Goal: Transaction & Acquisition: Subscribe to service/newsletter

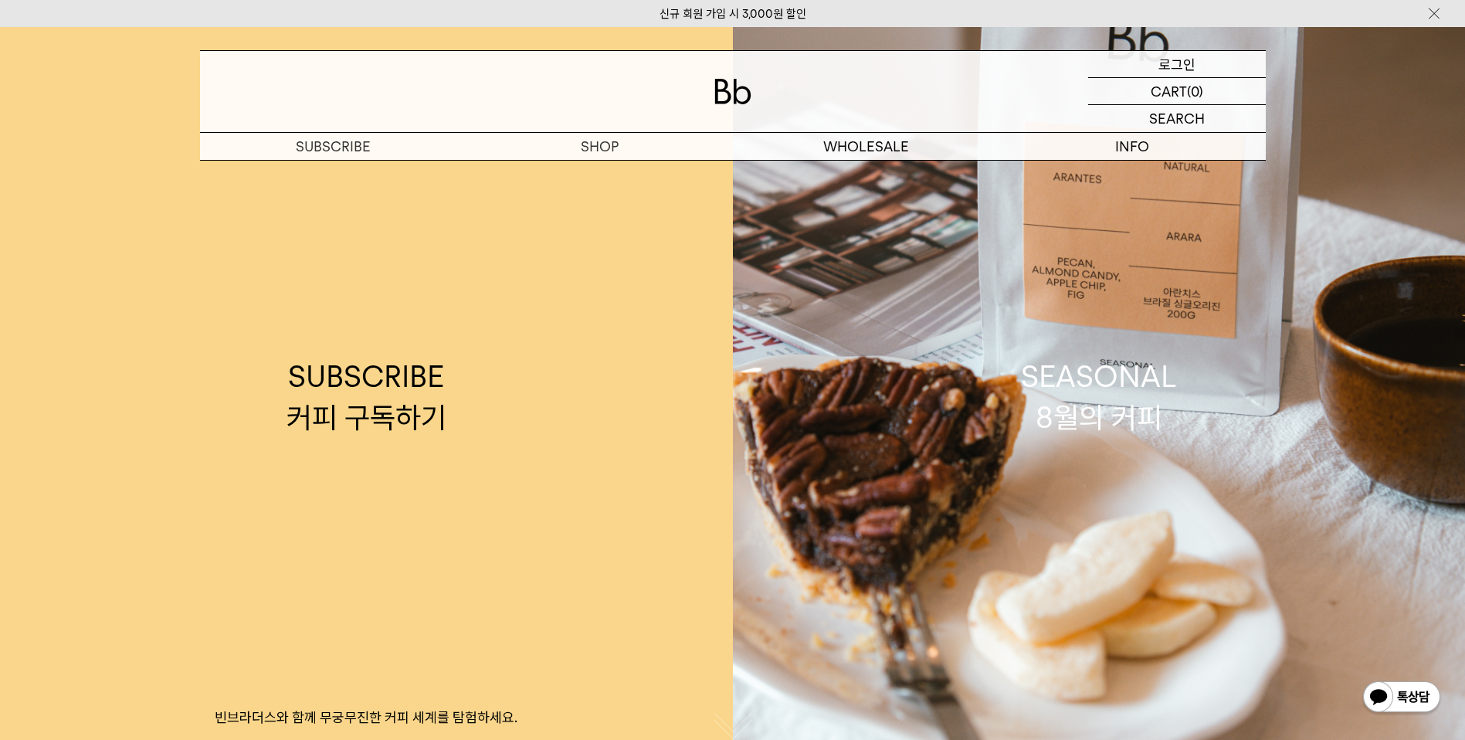
click at [1167, 68] on p "로그인" at bounding box center [1176, 64] width 37 height 26
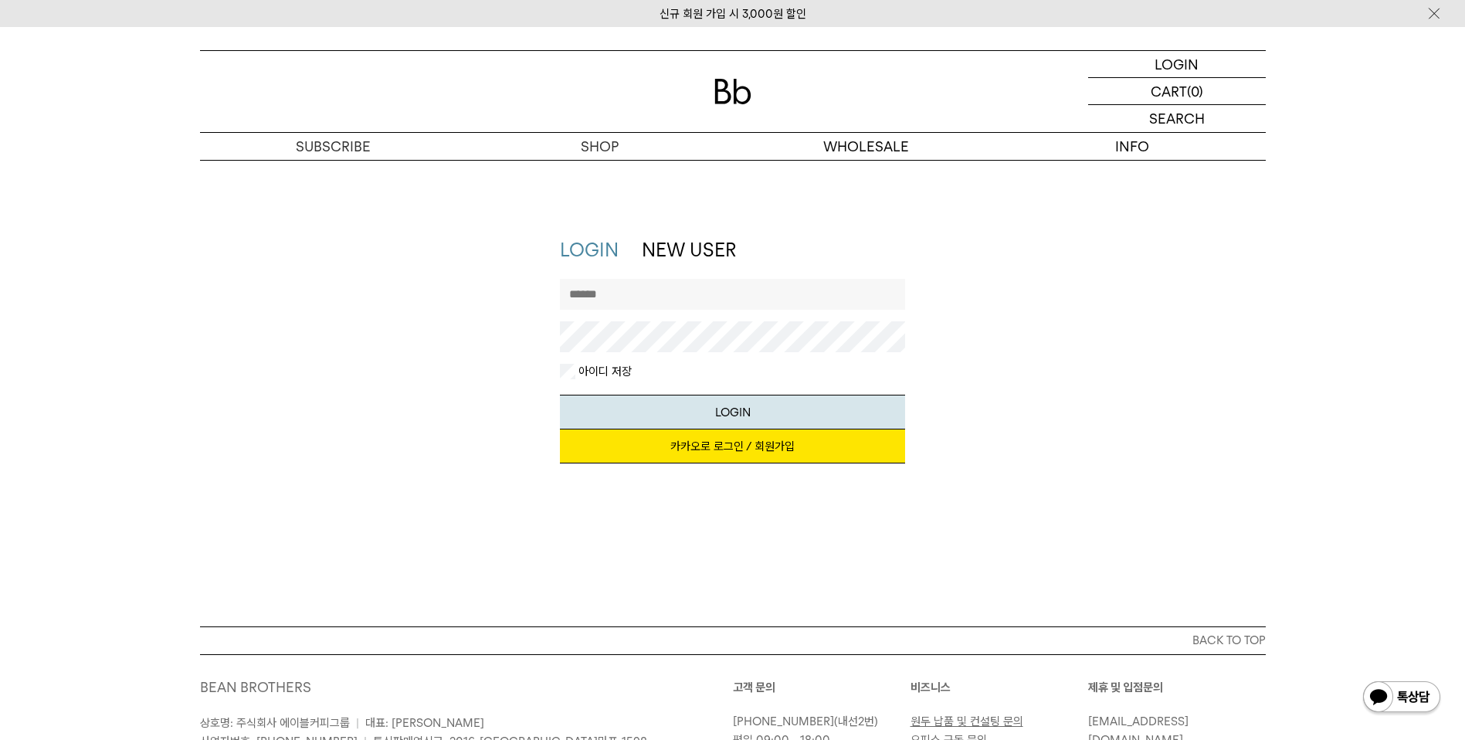
click at [651, 302] on input "text" at bounding box center [732, 294] width 345 height 31
type input "*"
type input "********"
click at [560, 395] on button "LOGIN" at bounding box center [732, 412] width 345 height 35
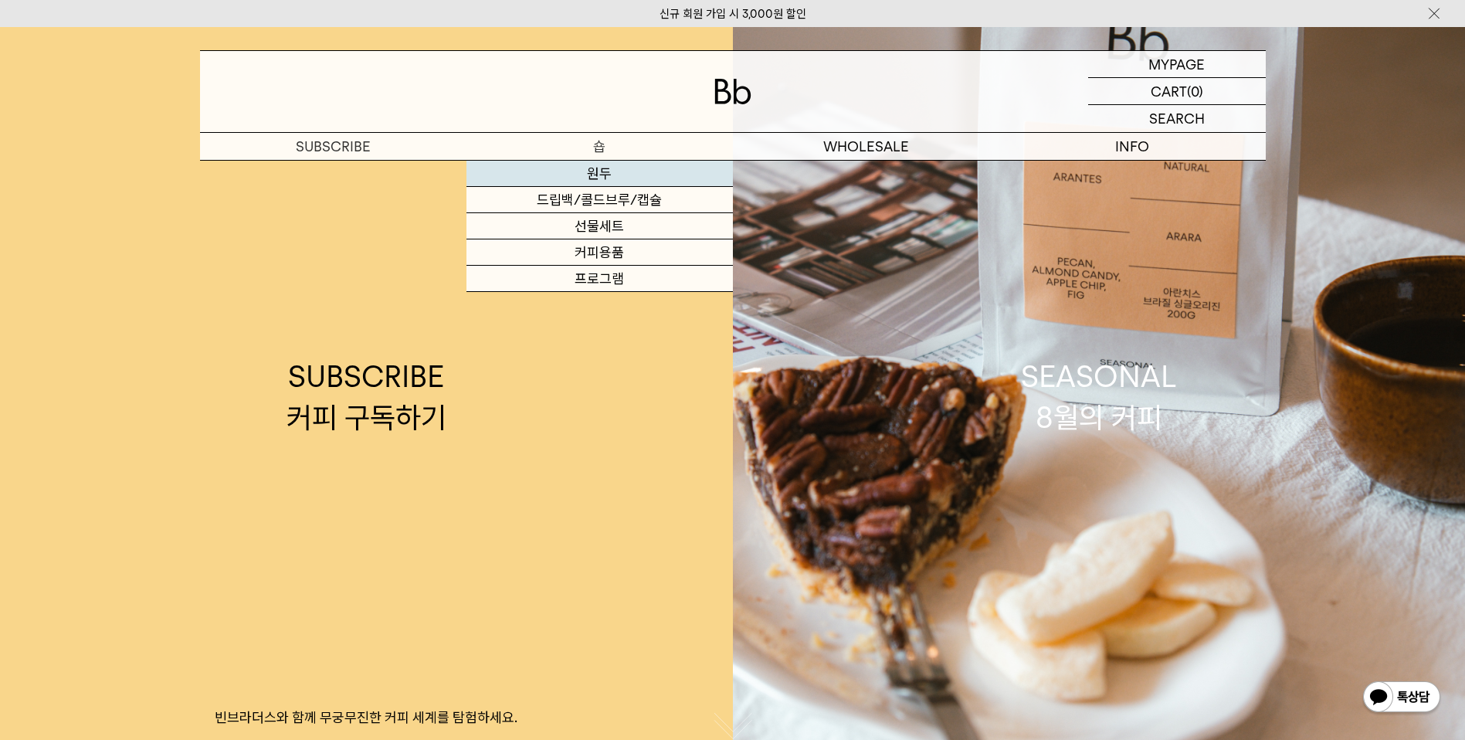
click at [605, 174] on link "원두" at bounding box center [599, 174] width 266 height 26
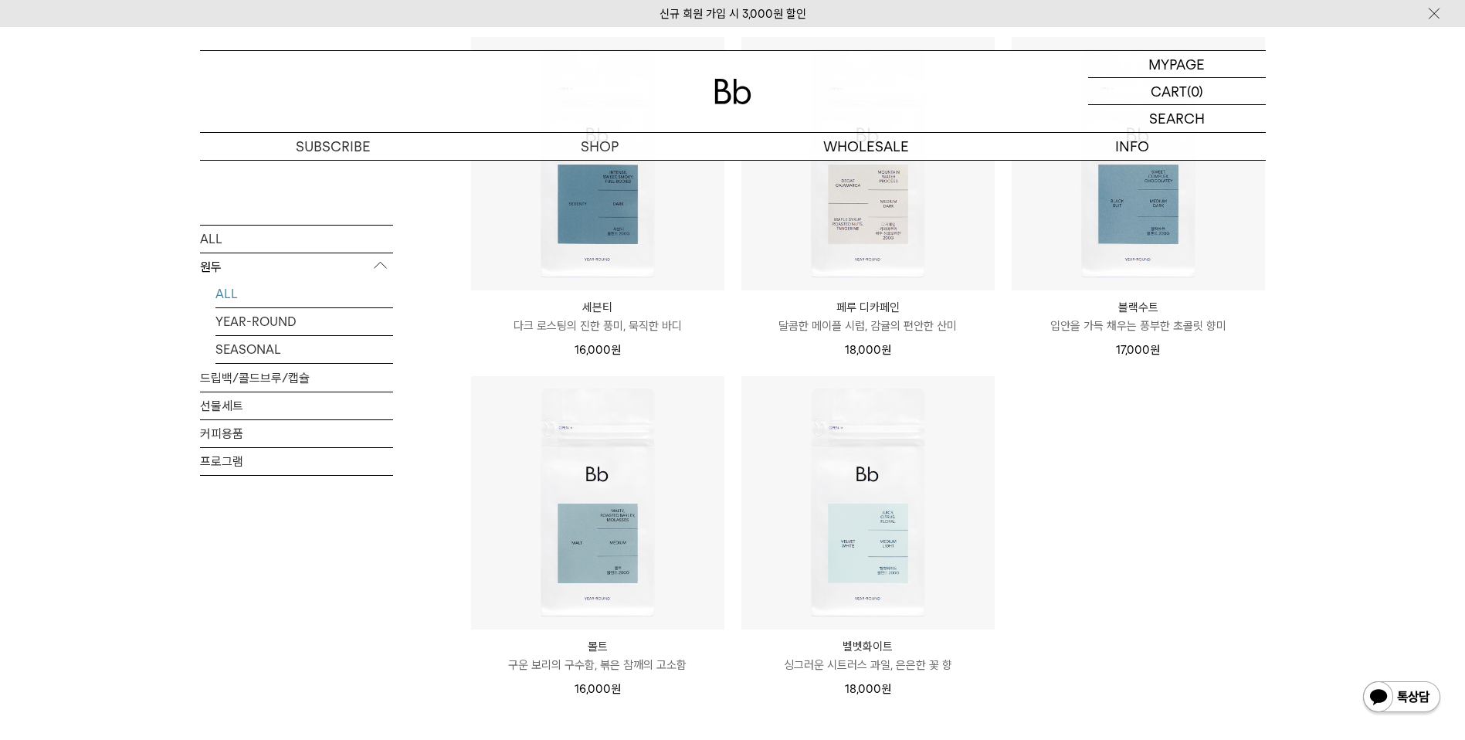
scroll to position [998, 0]
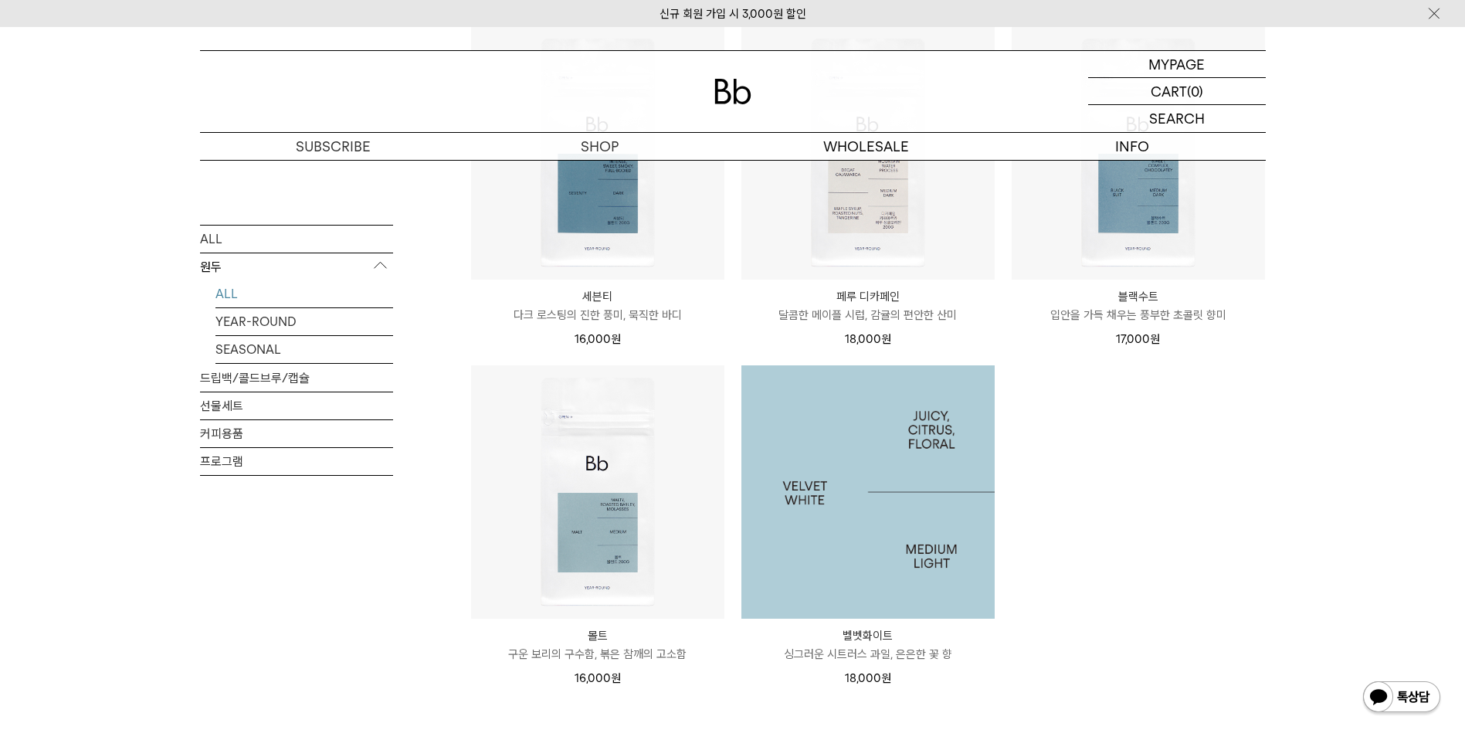
click at [873, 551] on img at bounding box center [867, 491] width 253 height 253
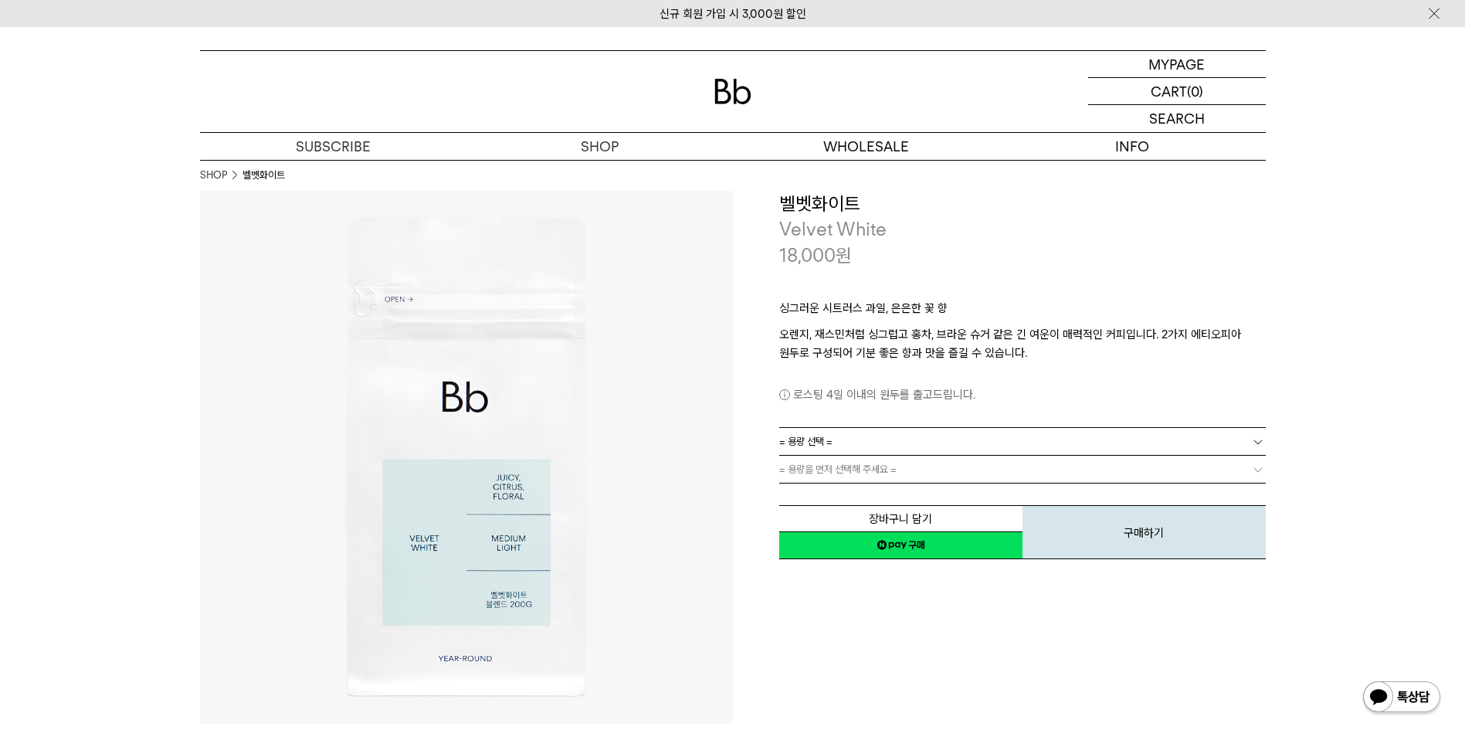
click at [933, 523] on button "장바구니 담기" at bounding box center [900, 518] width 243 height 27
click at [842, 442] on link "= 용량 선택 =" at bounding box center [1022, 441] width 486 height 27
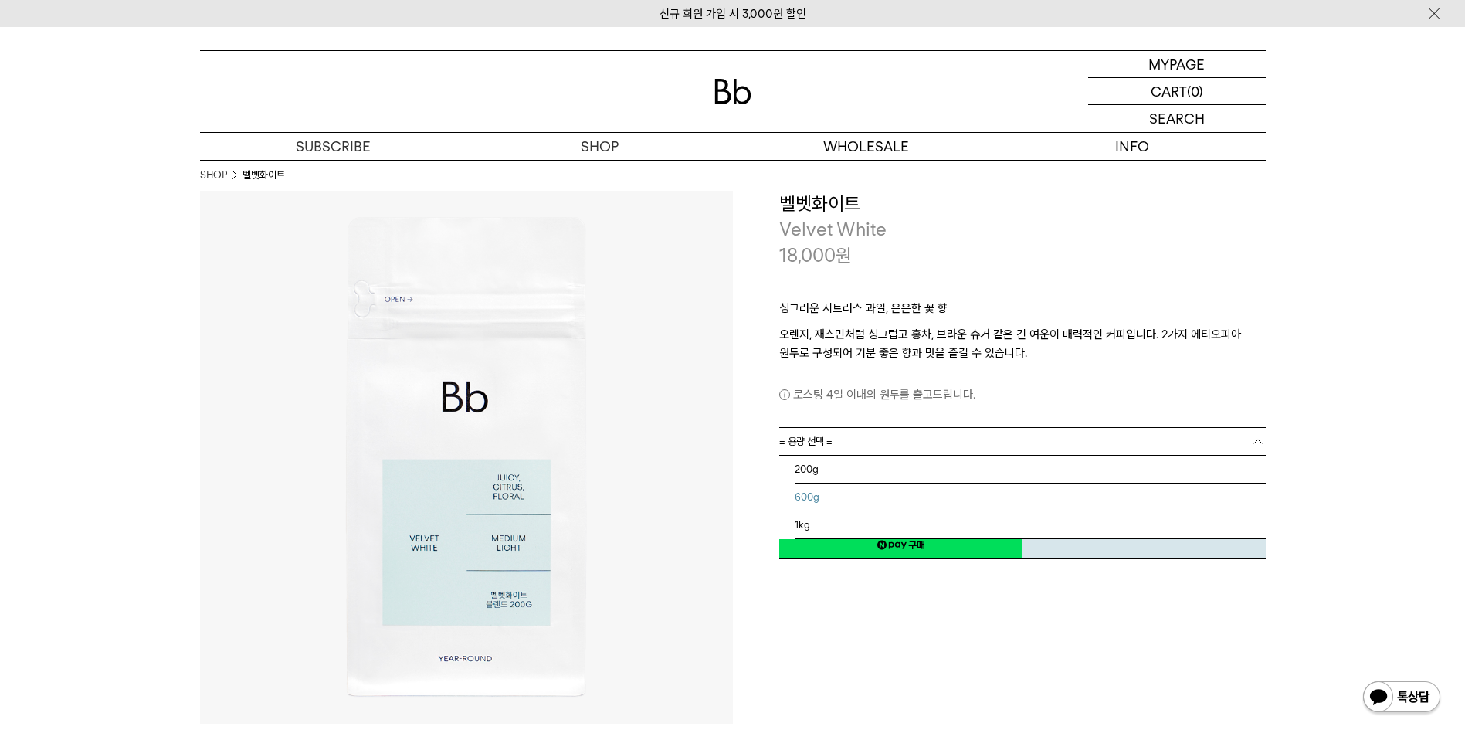
click at [817, 468] on li "200g" at bounding box center [1029, 469] width 471 height 28
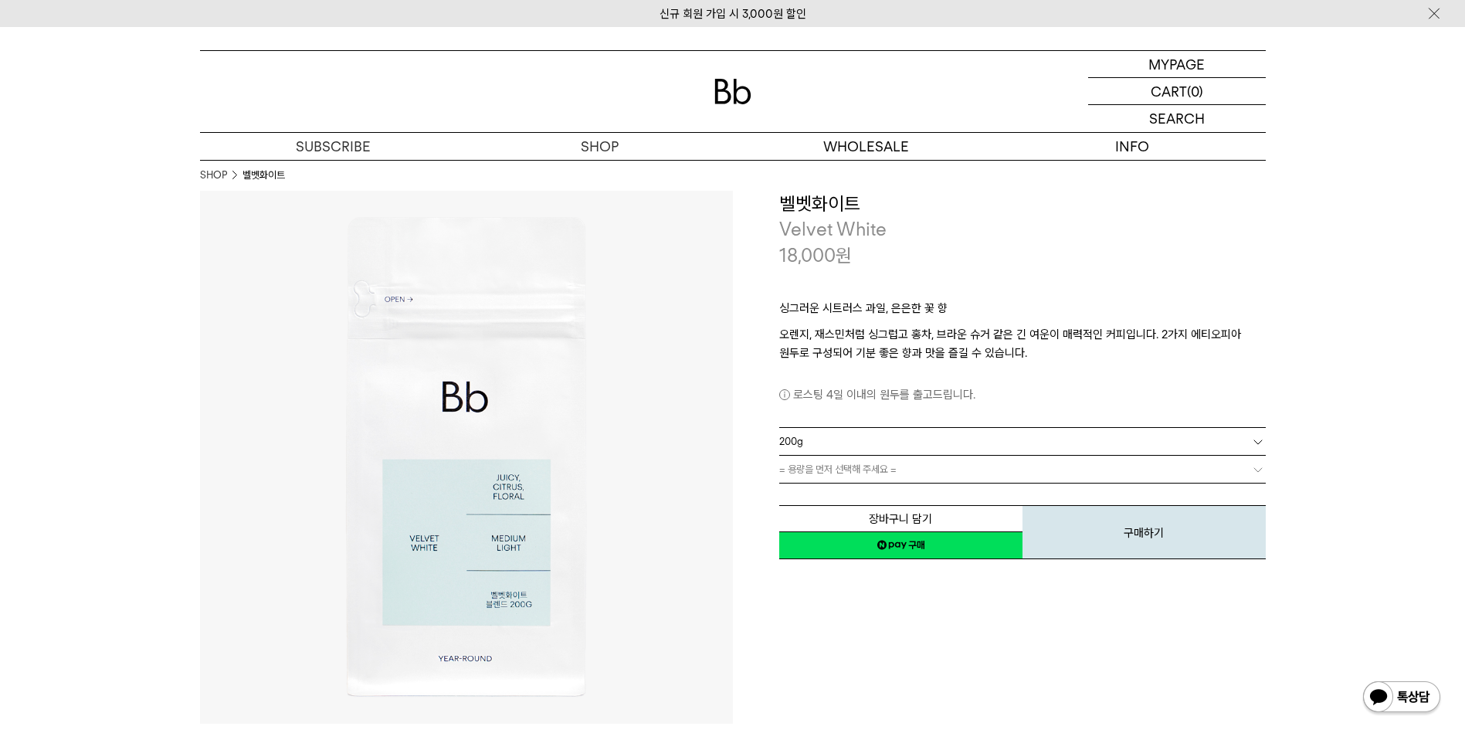
click at [835, 476] on span "= 용량을 먼저 선택해 주세요 =" at bounding box center [837, 468] width 117 height 27
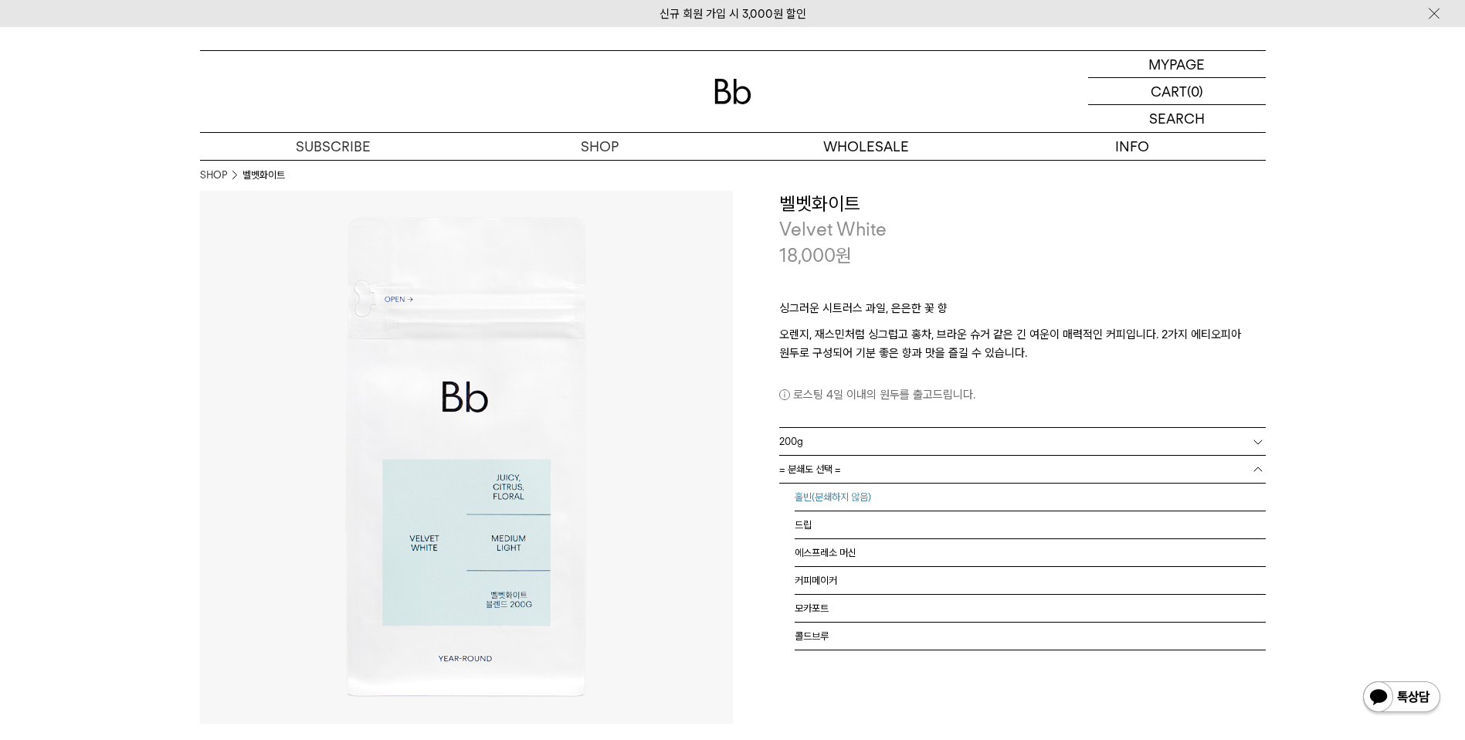
click at [843, 499] on li "홀빈(분쇄하지 않음)" at bounding box center [1029, 497] width 471 height 28
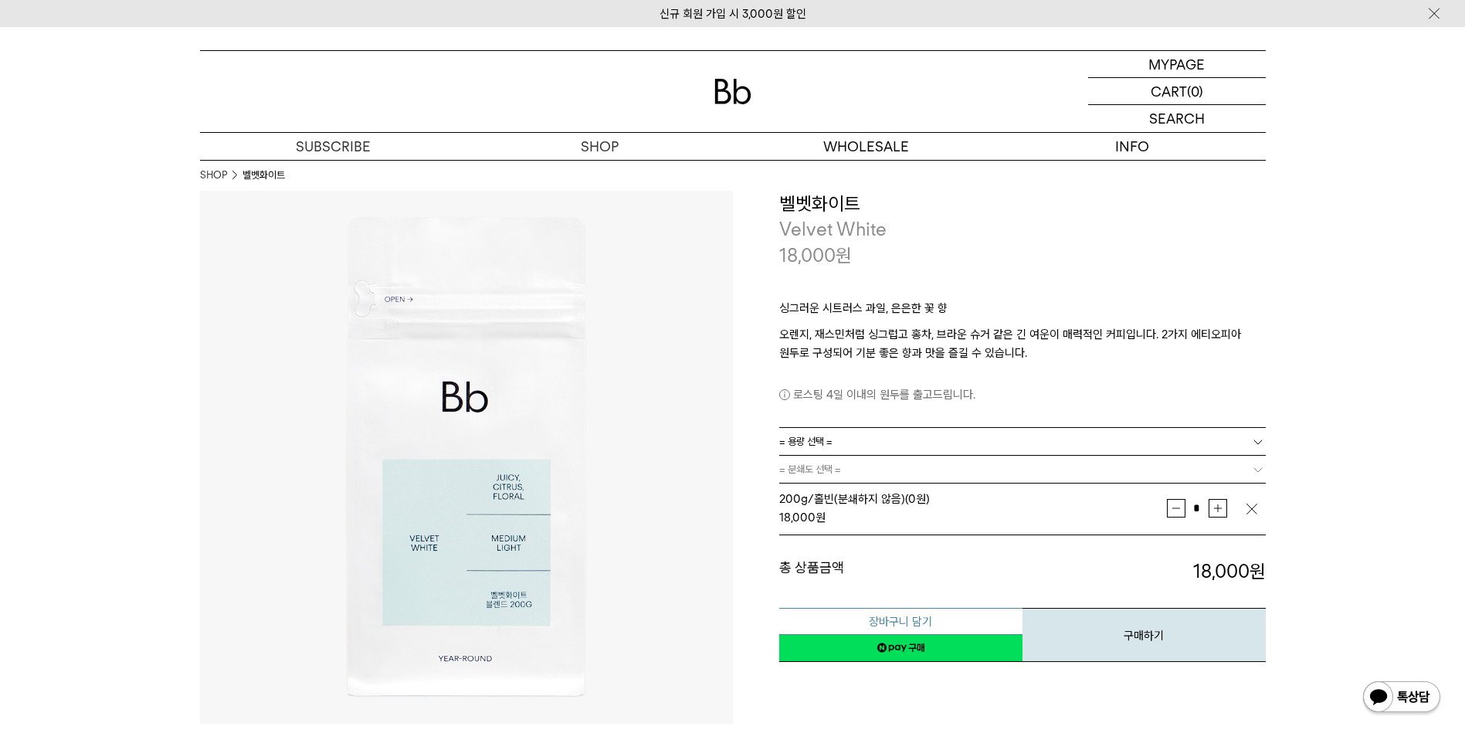
click at [916, 626] on button "장바구니 담기" at bounding box center [900, 621] width 243 height 27
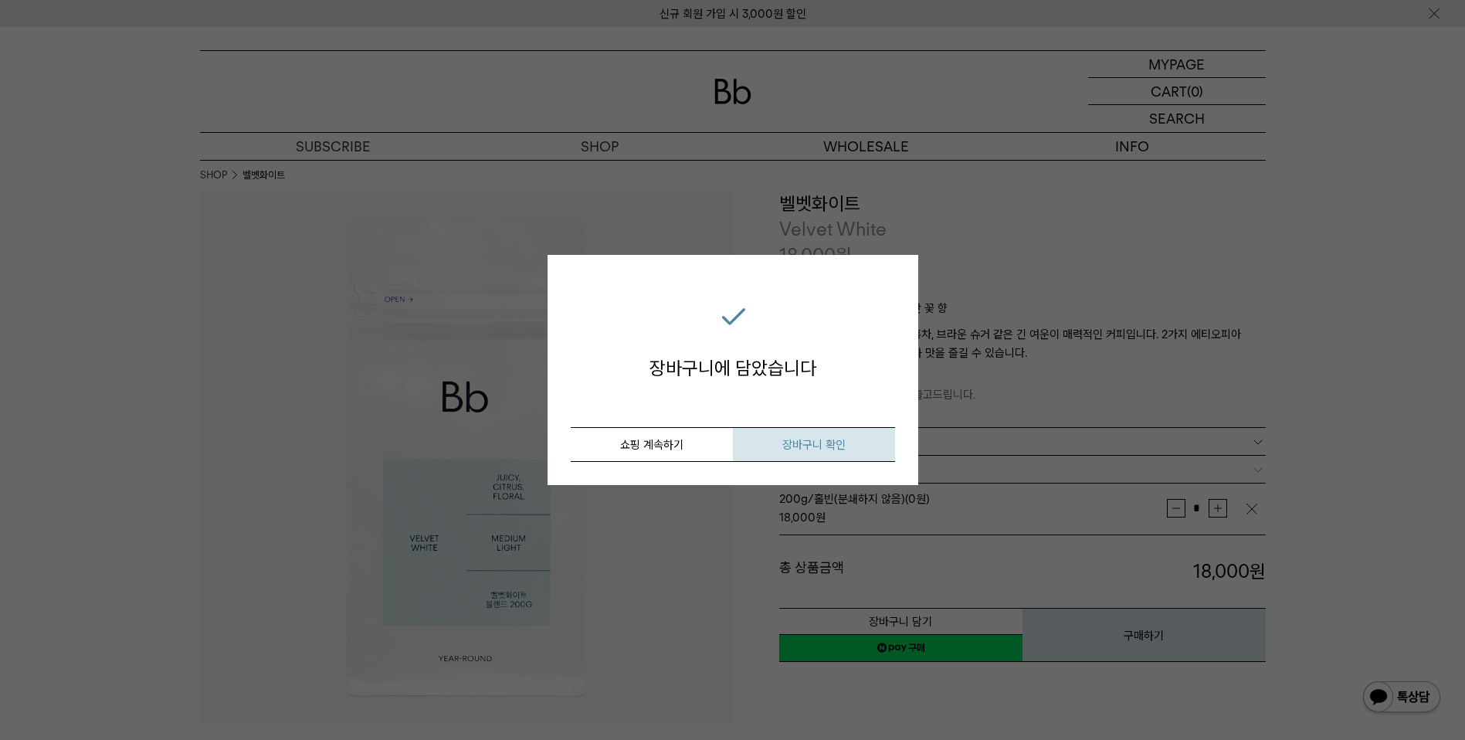
click at [793, 445] on span "장바구니 확인" at bounding box center [813, 445] width 63 height 14
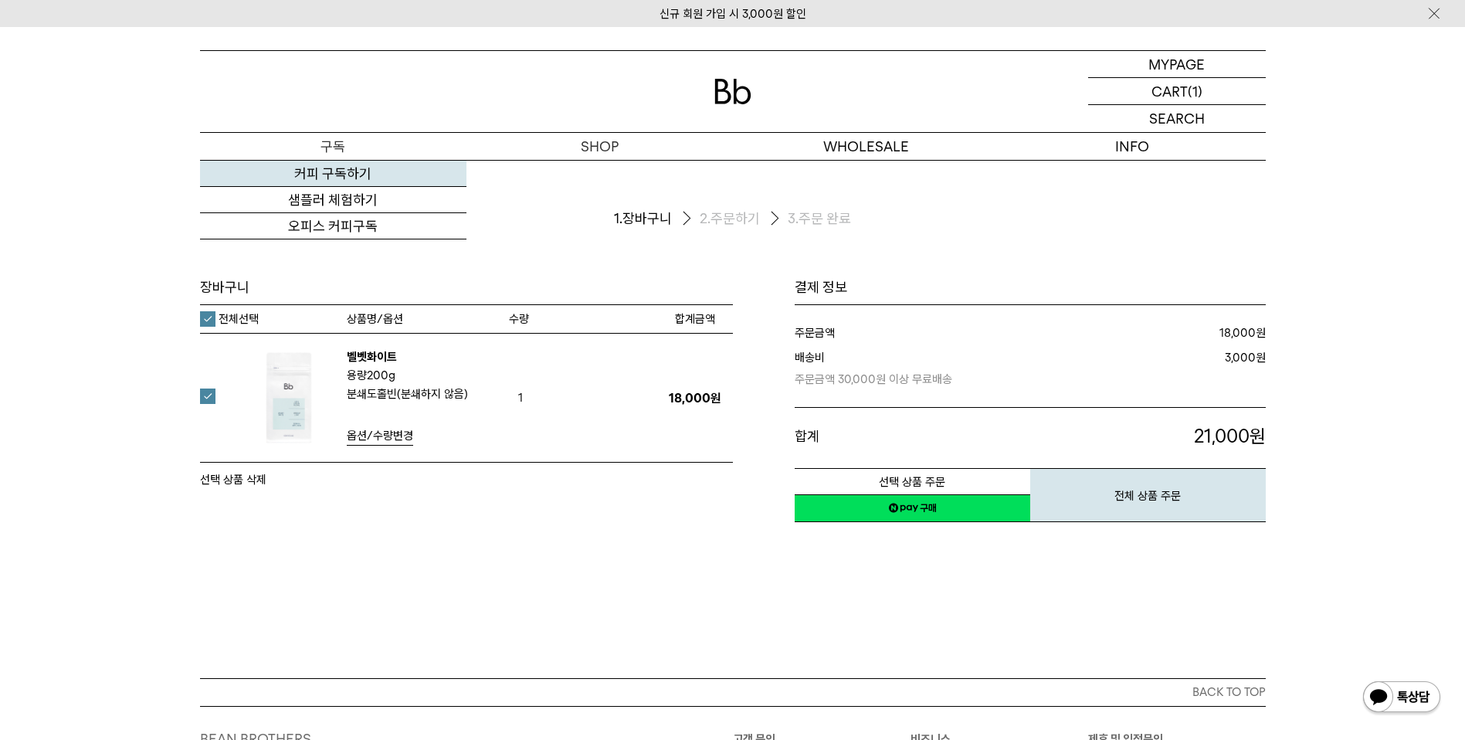
click at [339, 166] on link "커피 구독하기" at bounding box center [333, 174] width 266 height 26
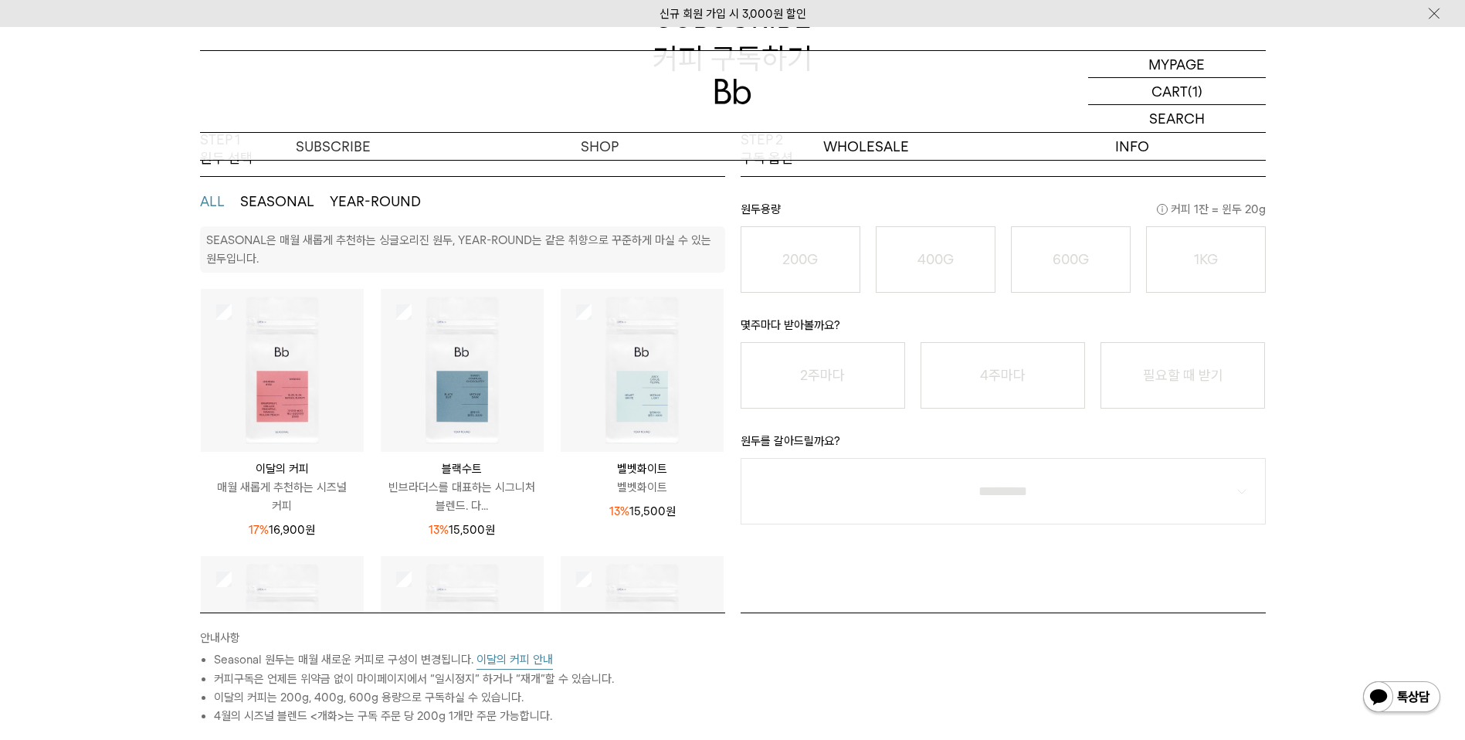
scroll to position [222, 0]
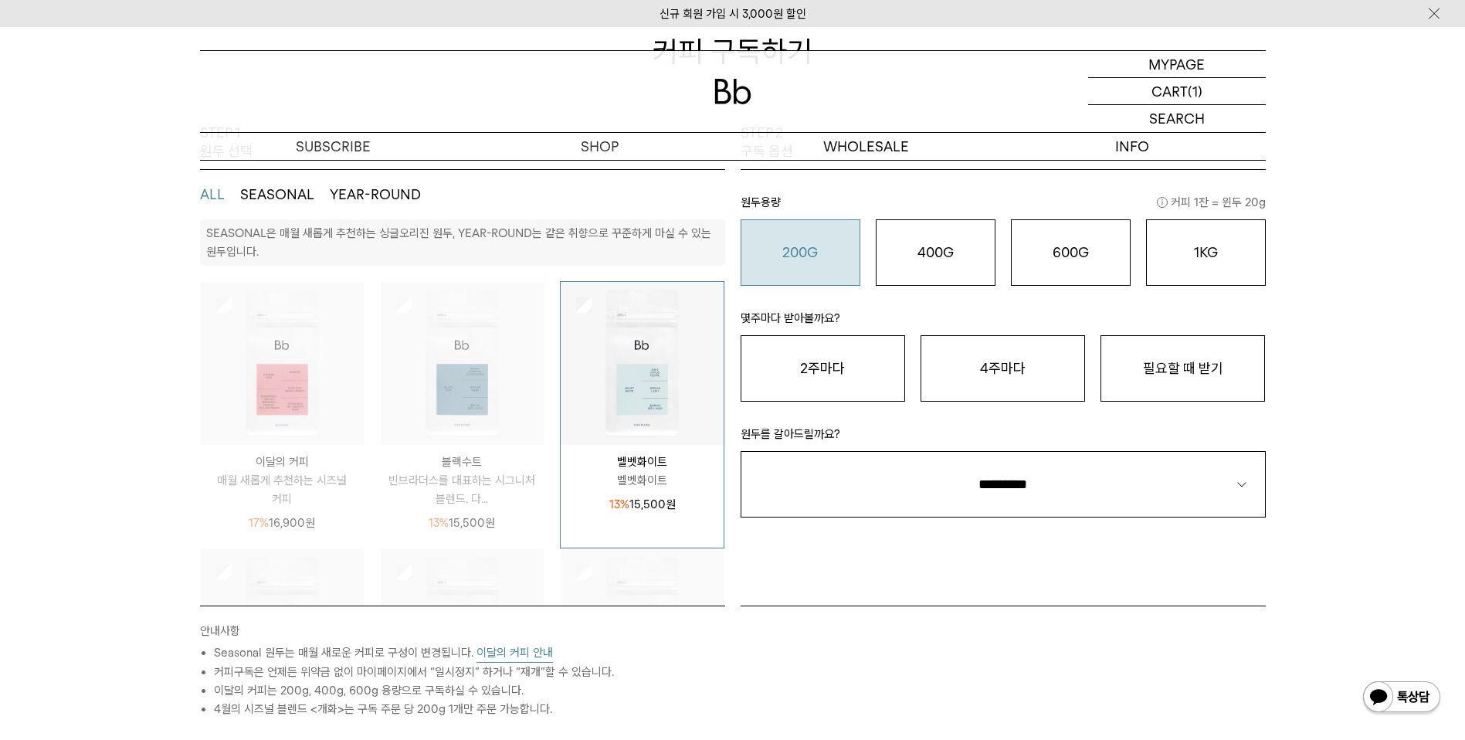
click at [777, 273] on button "200G 16,900 원" at bounding box center [800, 252] width 120 height 66
click at [1224, 375] on button "필요할 때 받기" at bounding box center [1182, 368] width 164 height 66
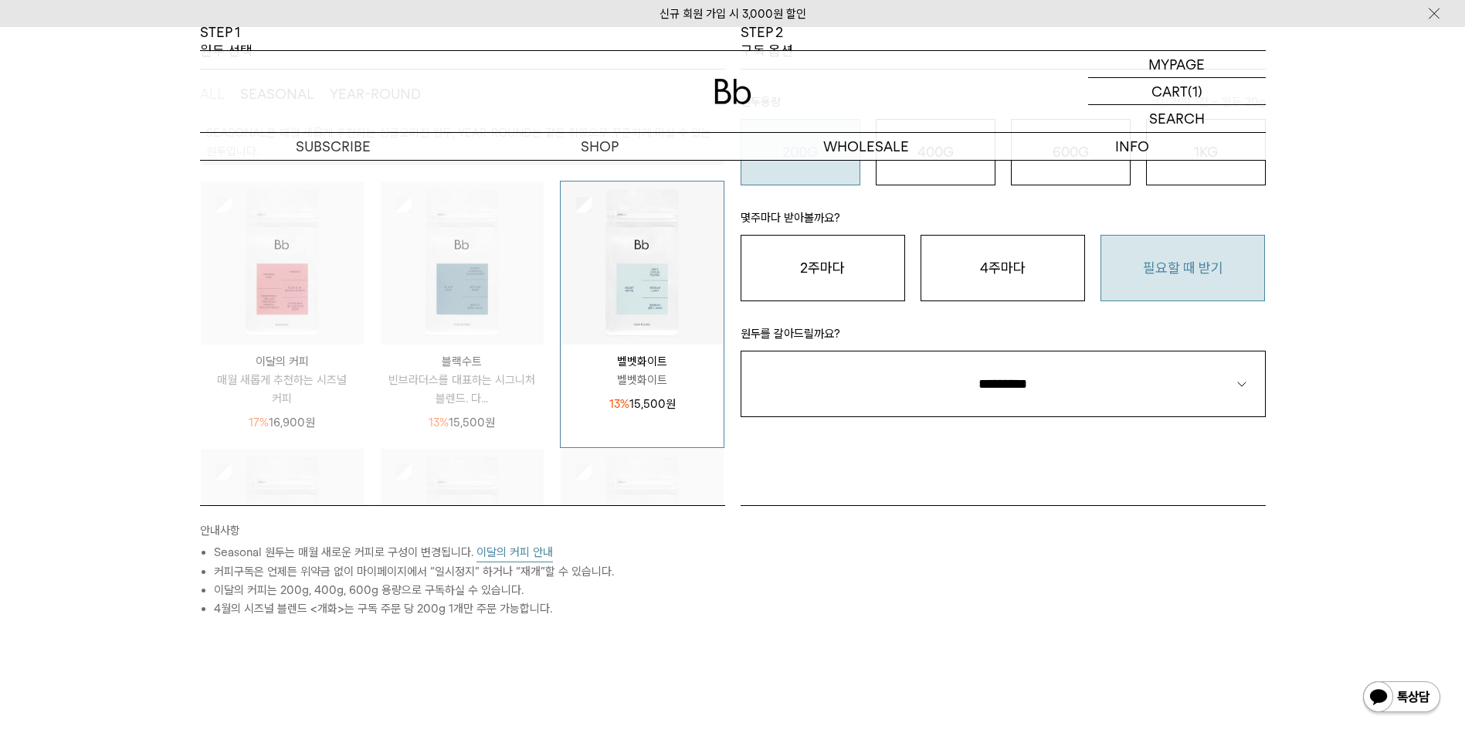
scroll to position [333, 0]
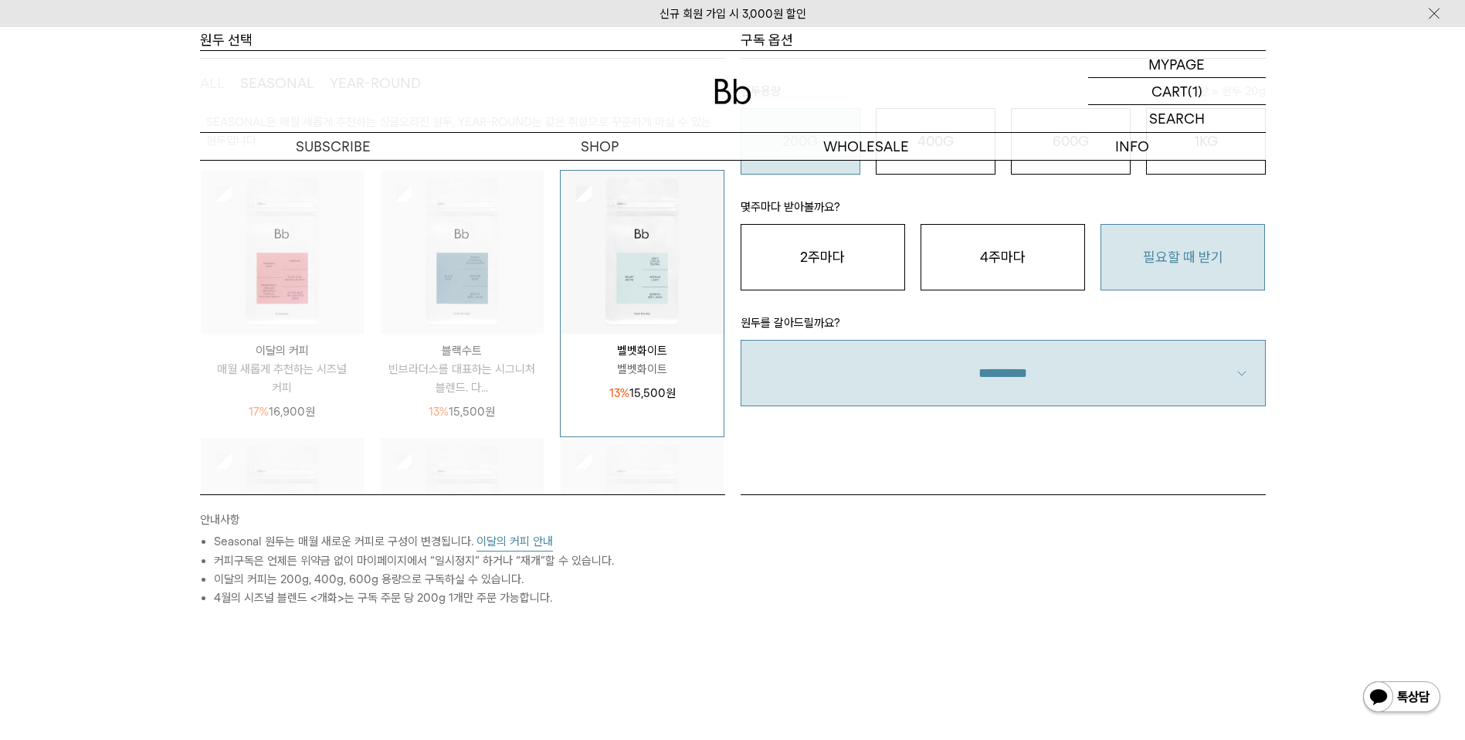
click at [1009, 395] on select "**********" at bounding box center [1002, 373] width 525 height 66
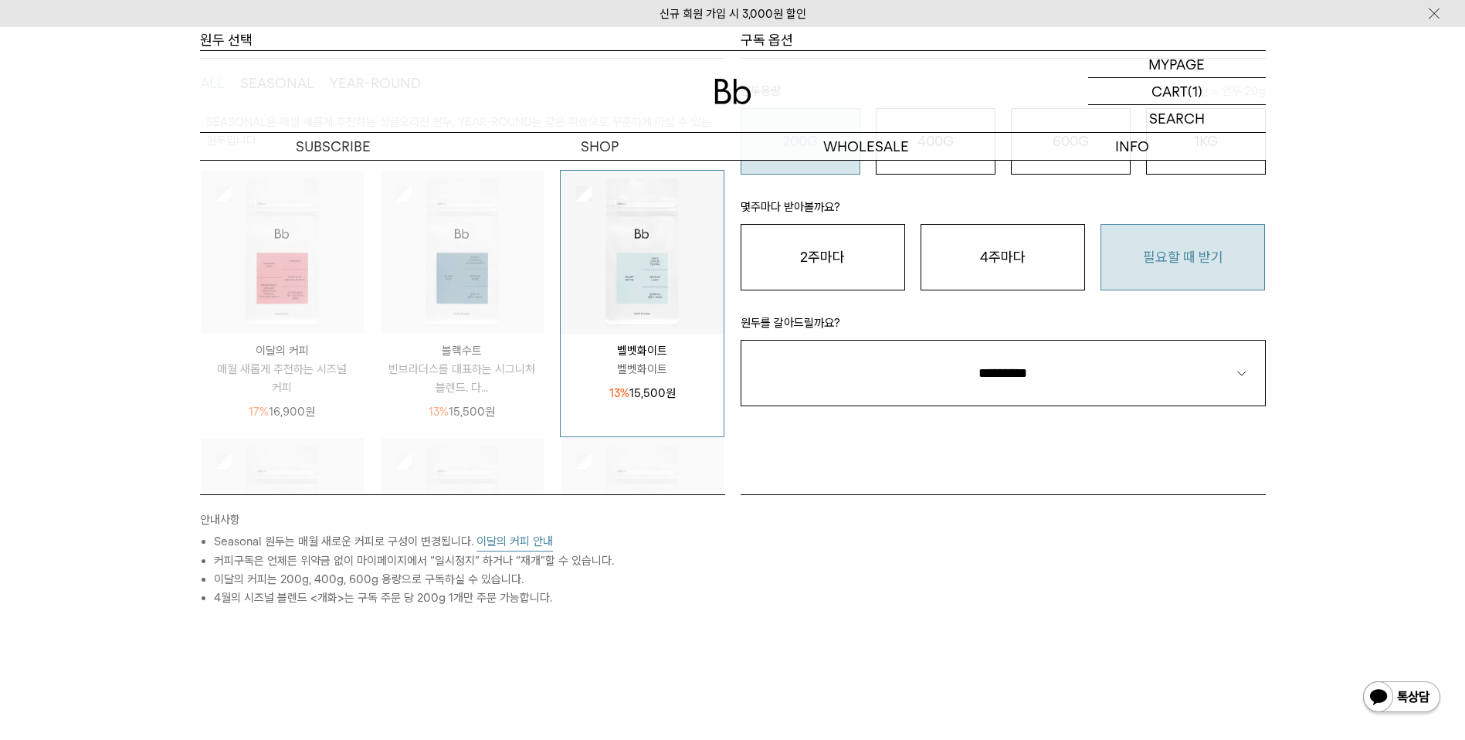
select select "**"
click at [740, 340] on select "**********" at bounding box center [1002, 373] width 525 height 66
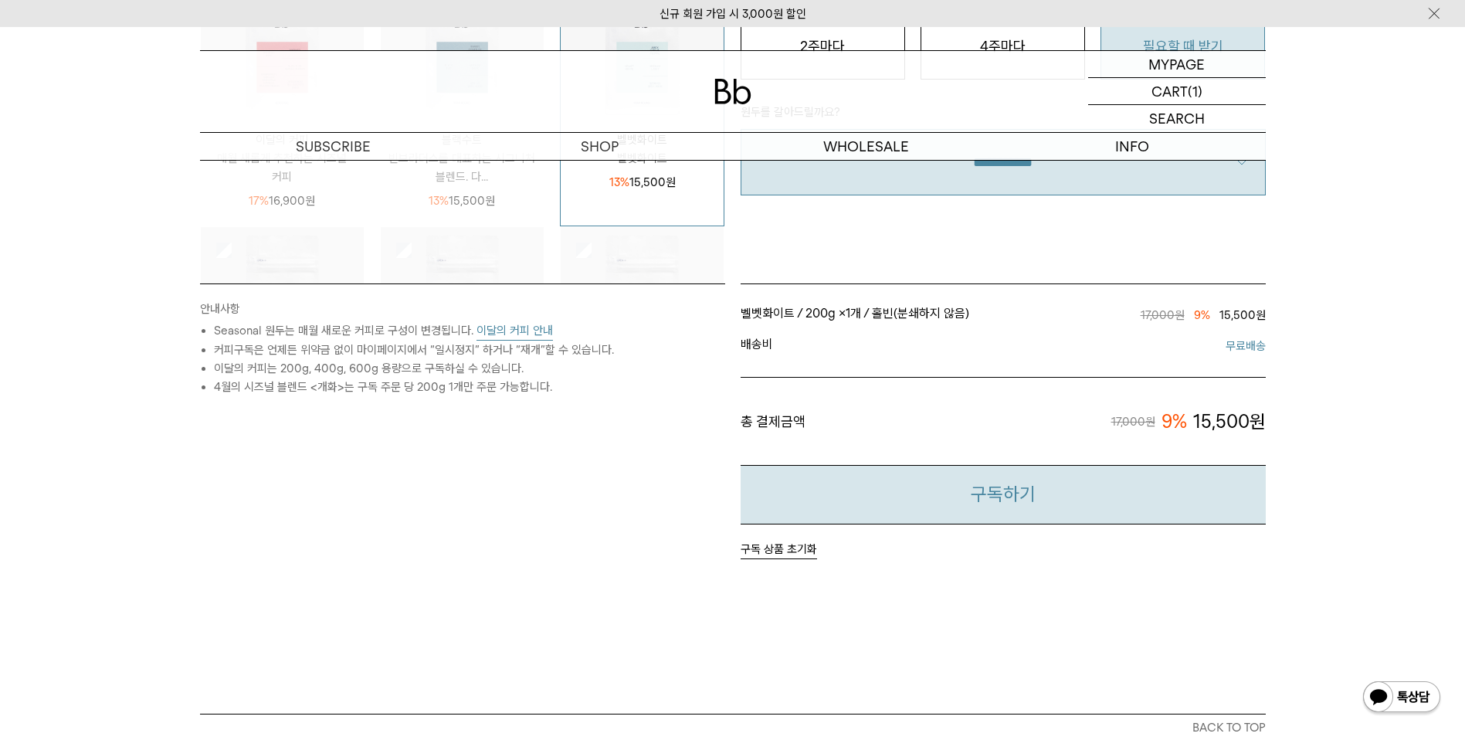
scroll to position [555, 0]
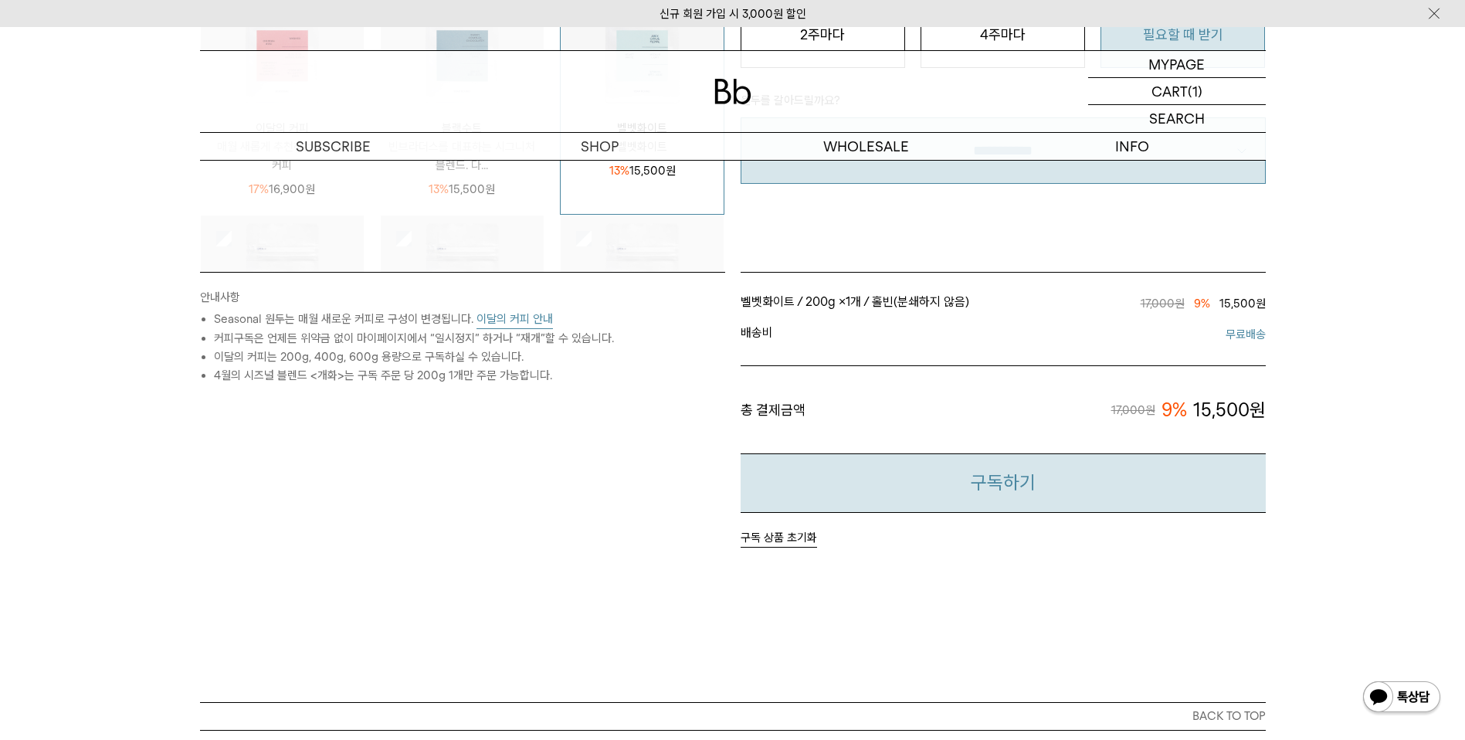
click at [990, 479] on button "구독하기" at bounding box center [1002, 482] width 525 height 59
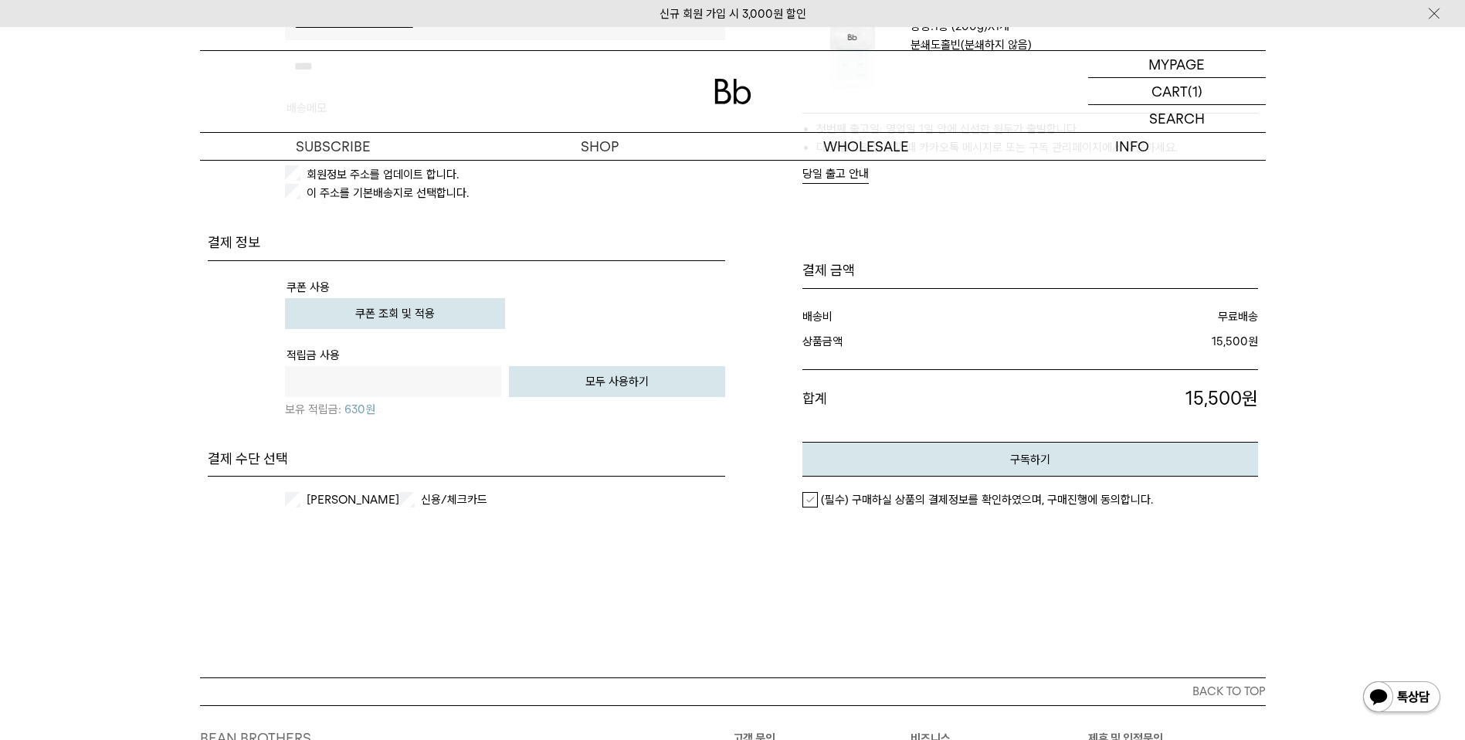
scroll to position [555, 0]
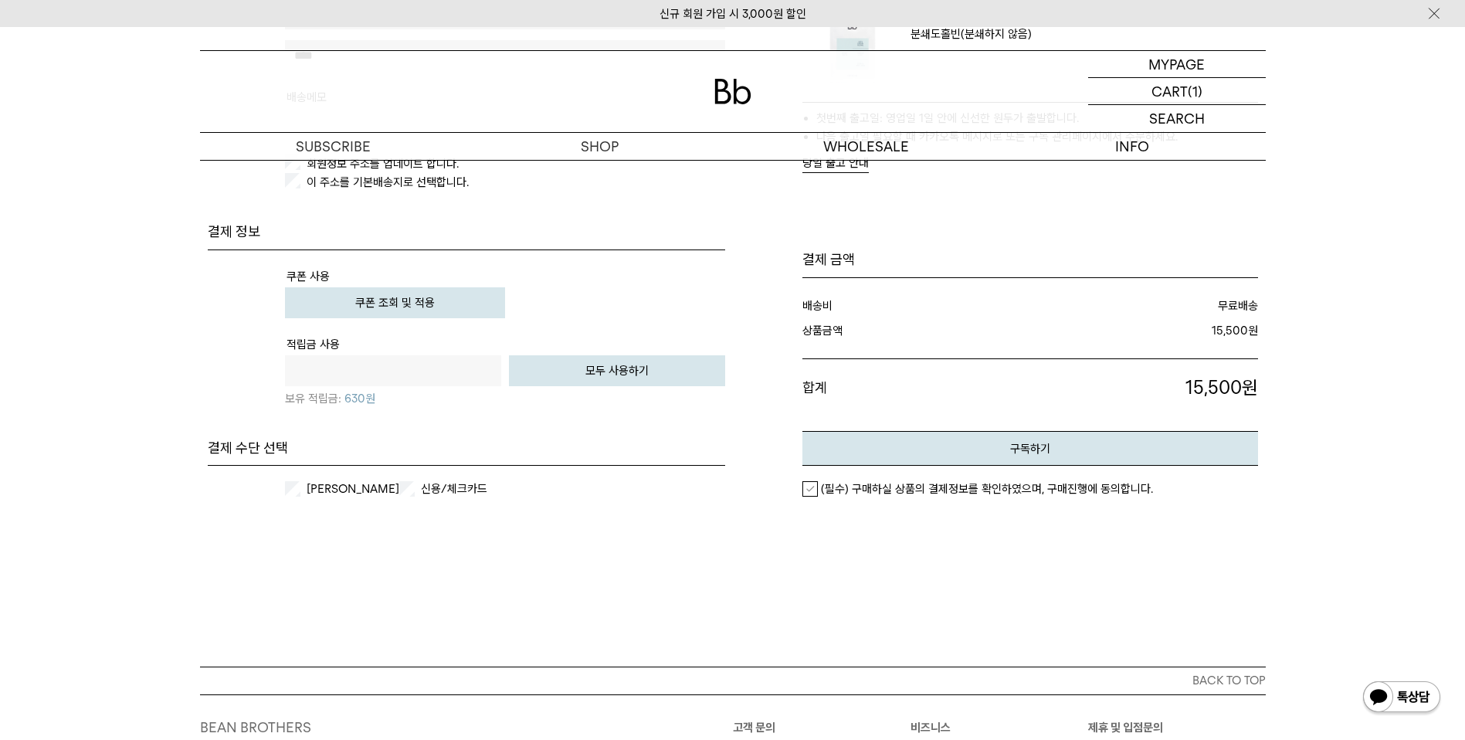
click at [615, 374] on button "모두 사용하기" at bounding box center [617, 370] width 216 height 31
type input "***"
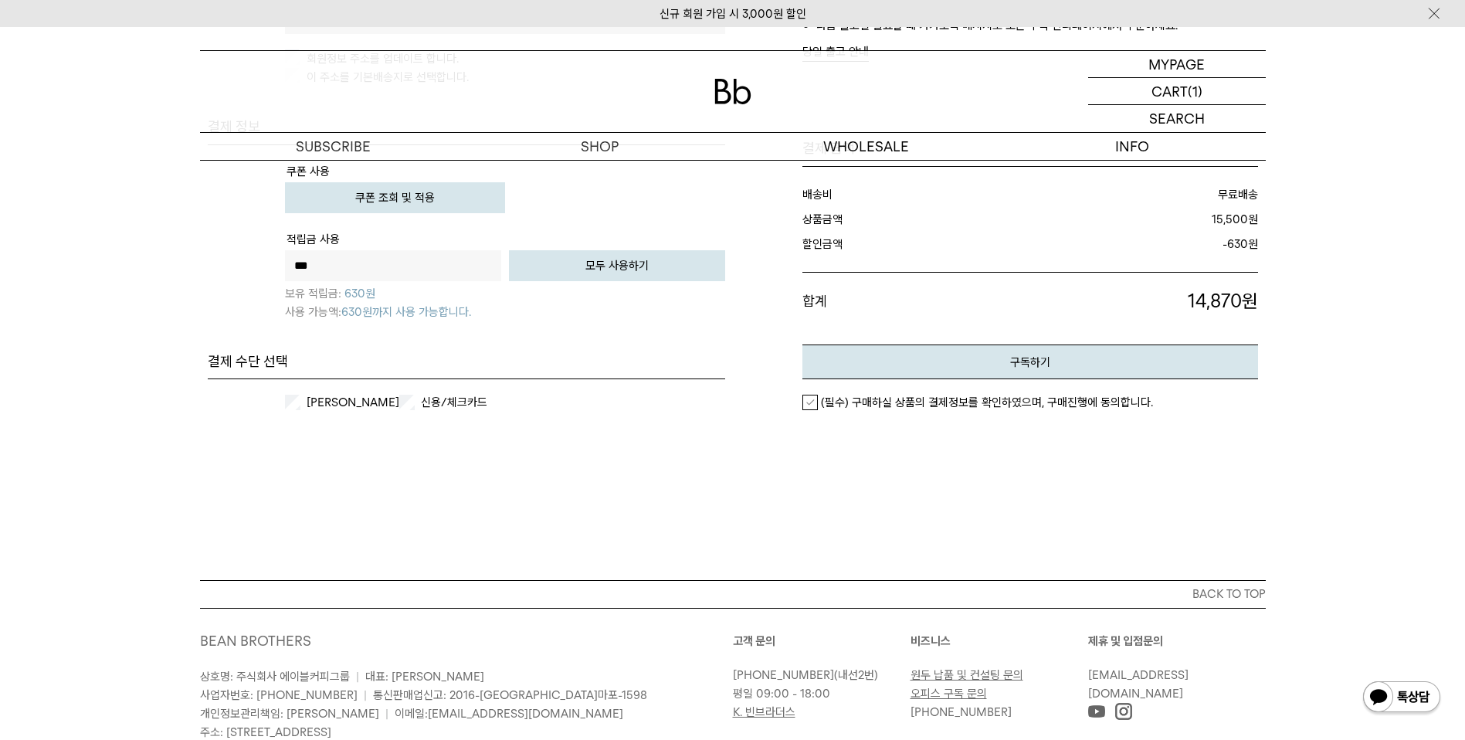
scroll to position [777, 0]
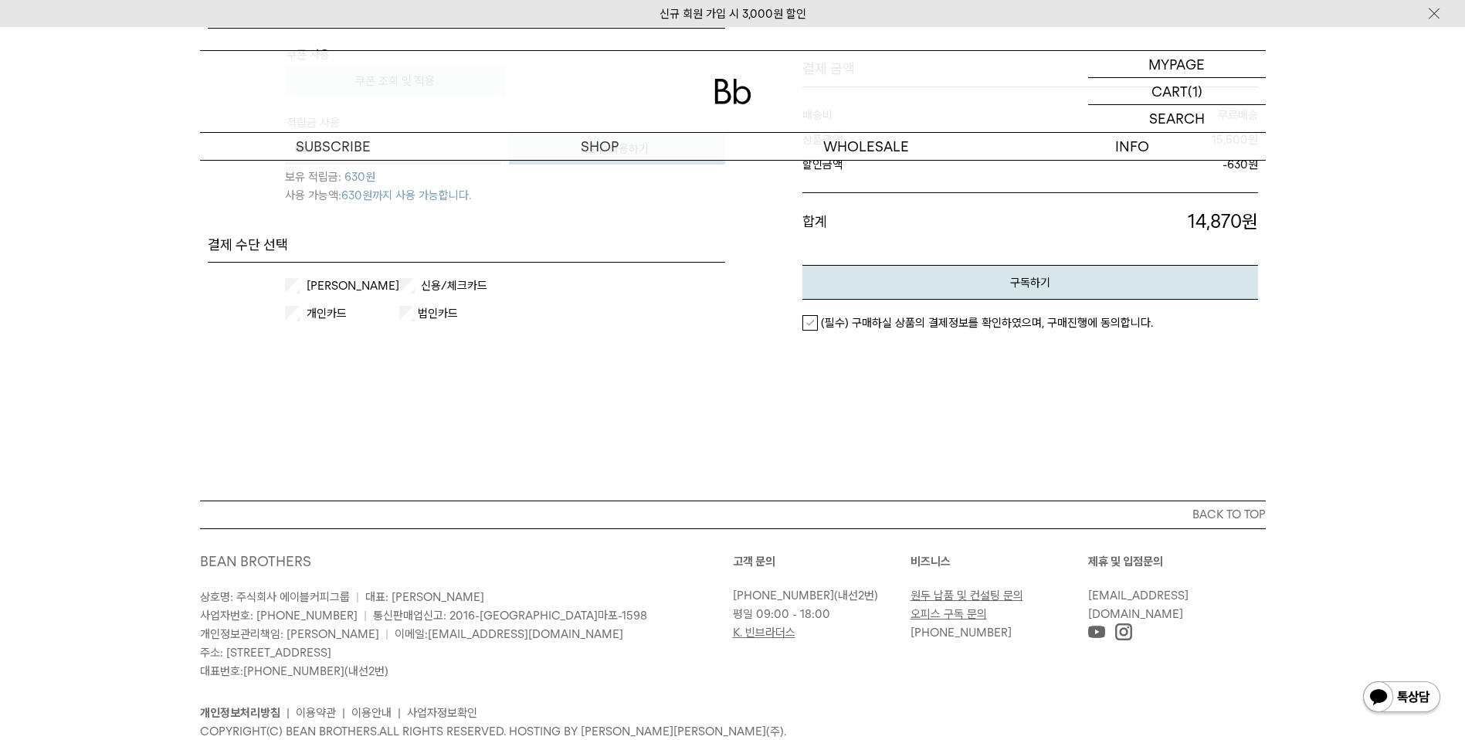
click at [809, 324] on label "(필수) 구매하실 상품의 결제정보를 확인하였으며, 구매진행에 동의합니다." at bounding box center [977, 322] width 350 height 15
click at [1004, 277] on button "구독하기" at bounding box center [1029, 282] width 455 height 35
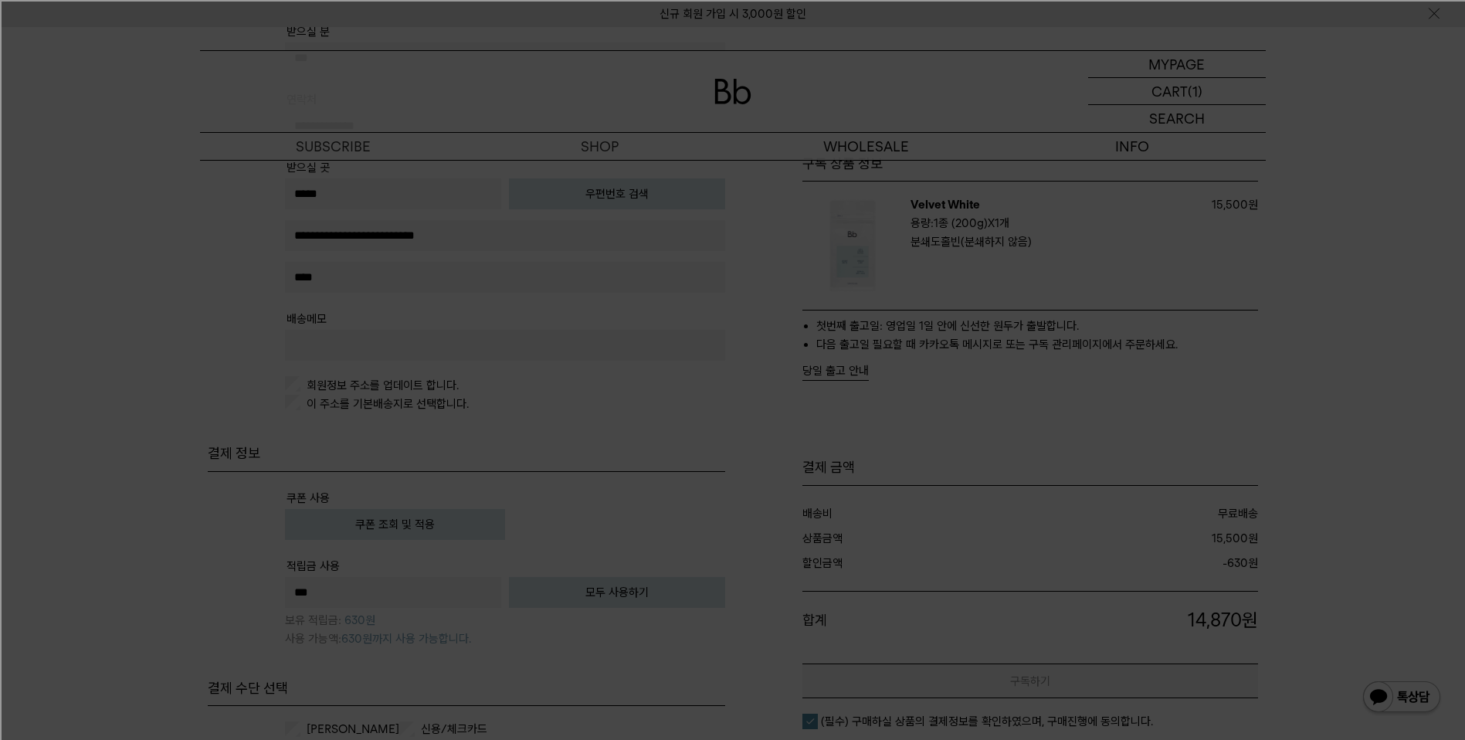
scroll to position [326, 0]
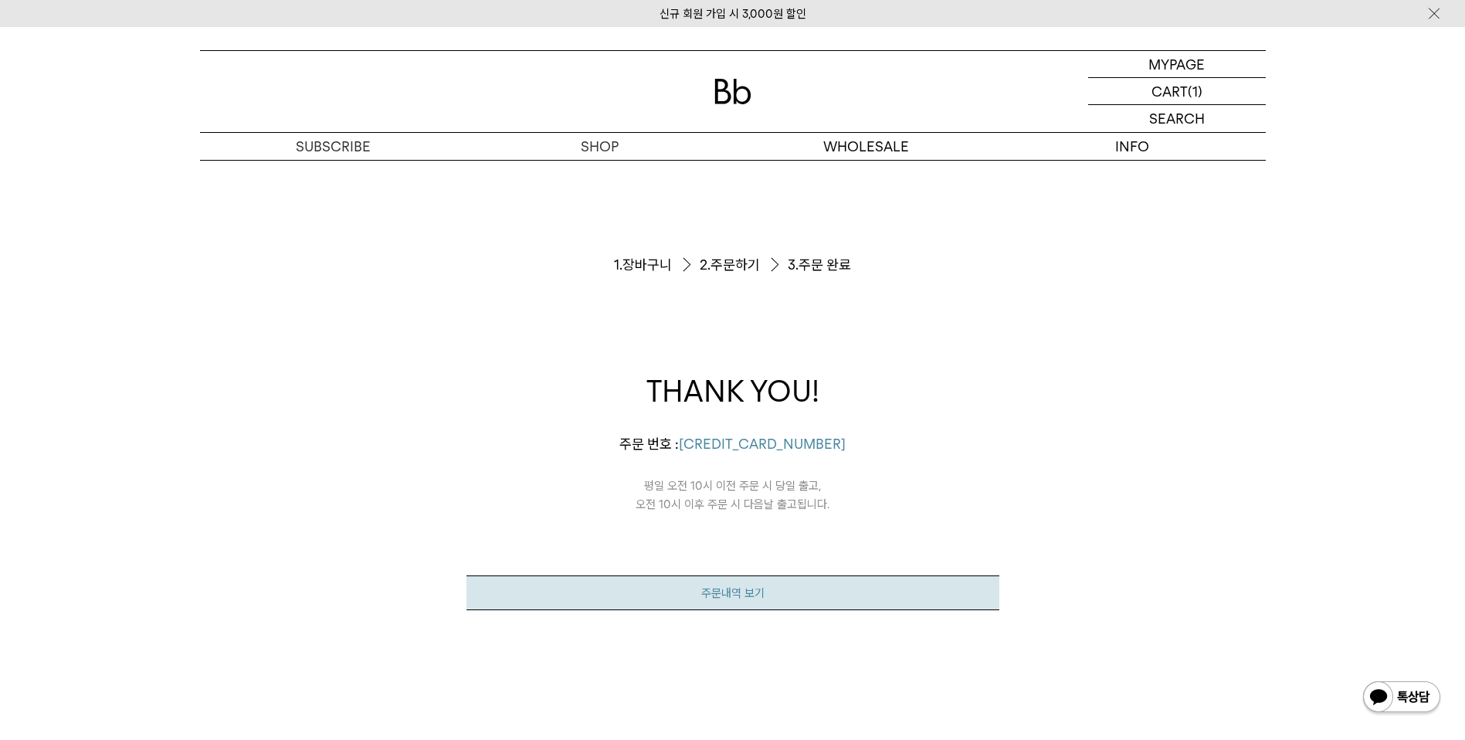
click at [757, 590] on link "주문내역 보기" at bounding box center [732, 592] width 533 height 35
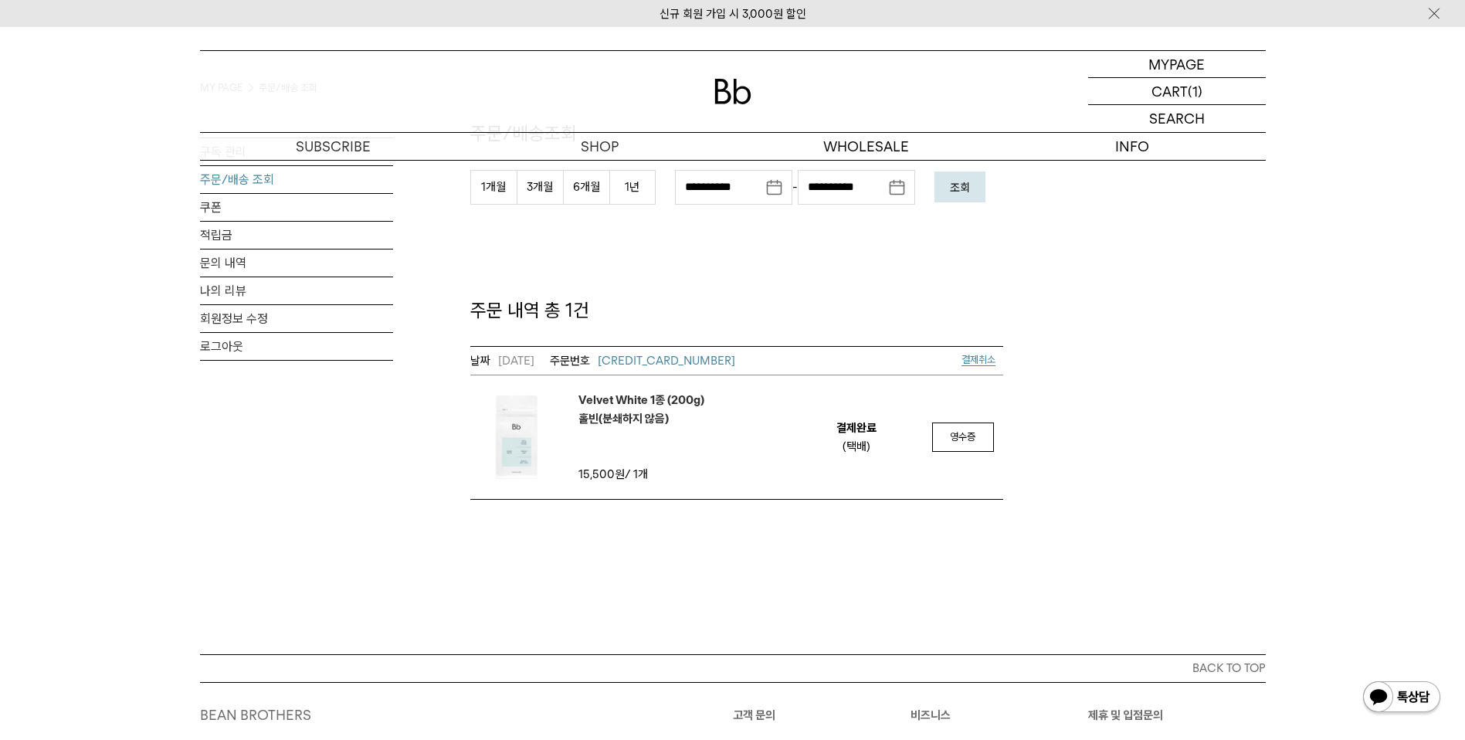
scroll to position [111, 0]
click at [613, 400] on em "Velvet White 1종 (200g) 홀빈(분쇄하지 않음)" at bounding box center [641, 406] width 126 height 37
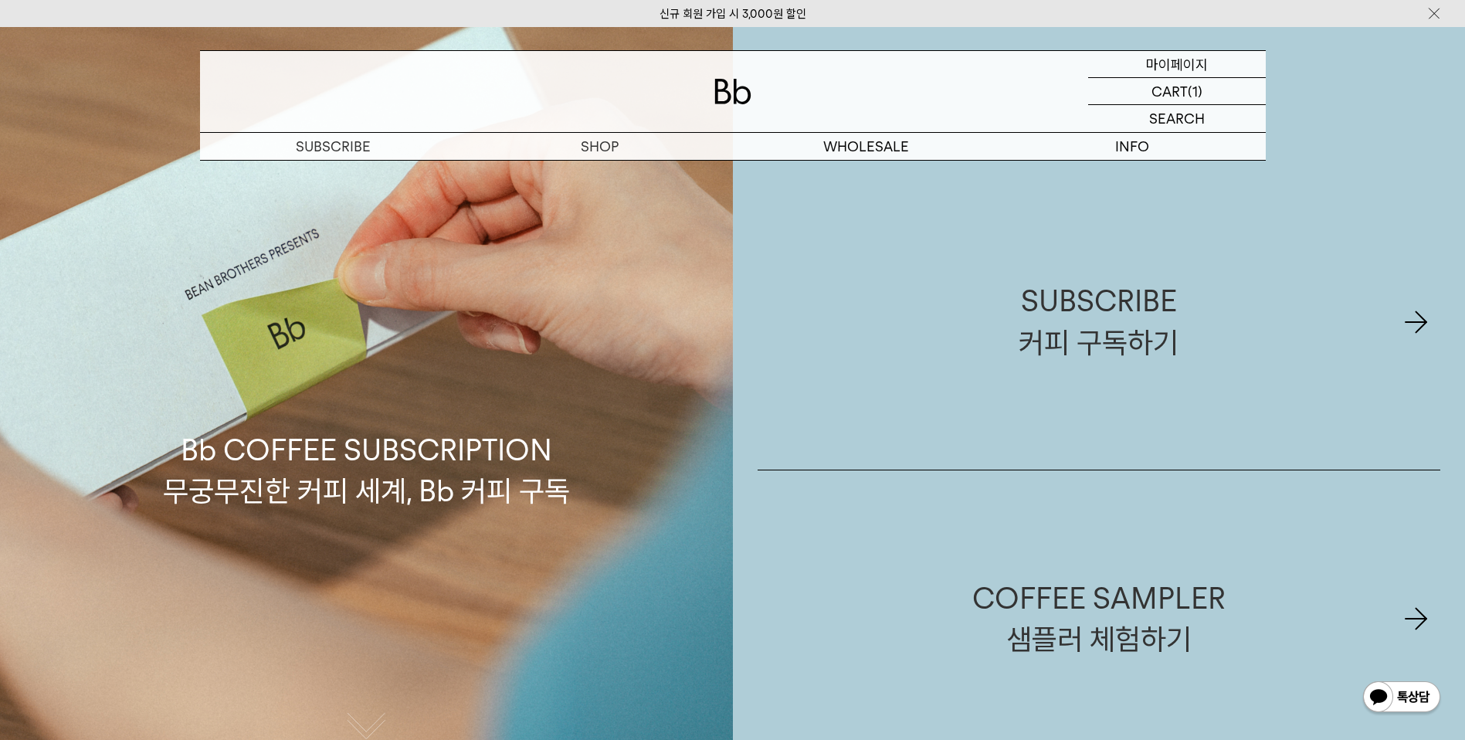
click at [1156, 66] on p "마이페이지" at bounding box center [1177, 64] width 62 height 26
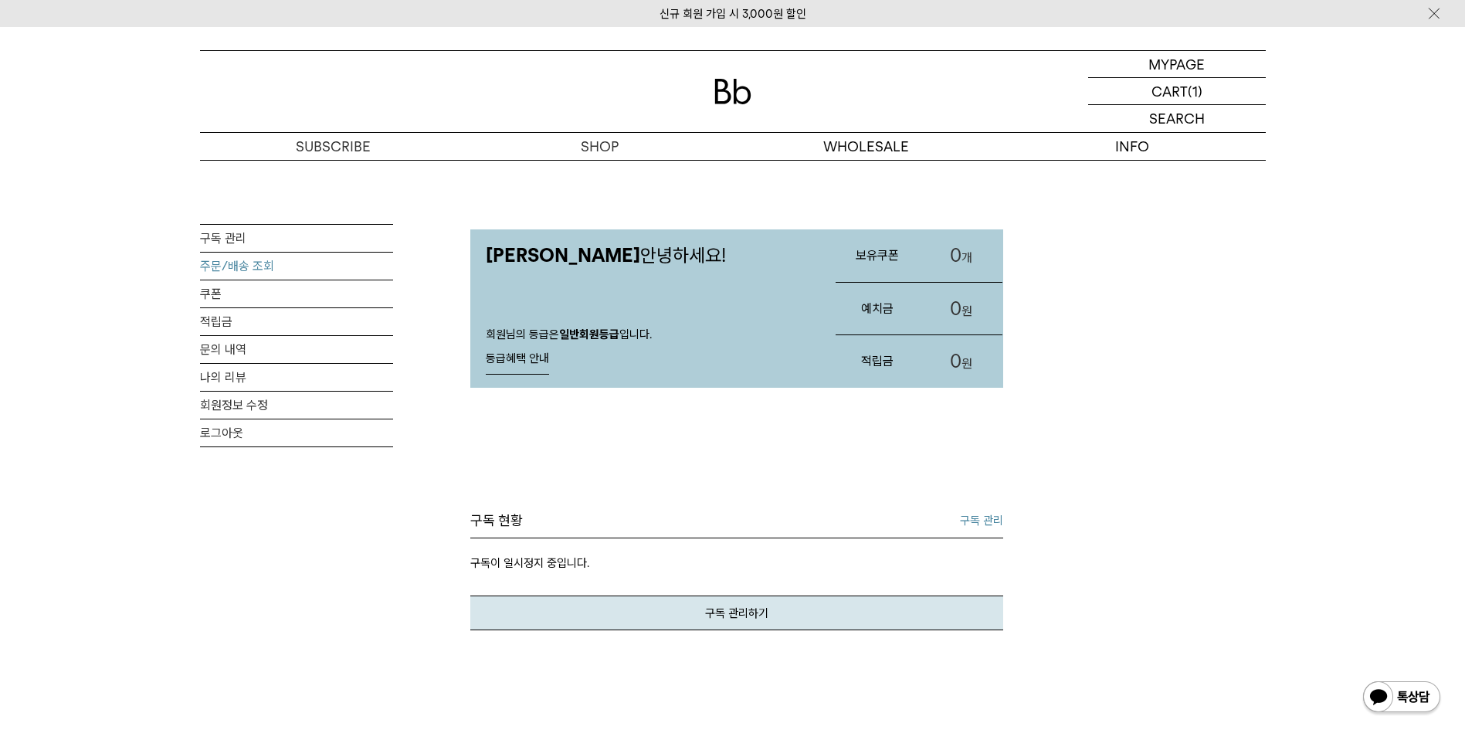
click at [222, 266] on link "주문/배송 조회" at bounding box center [296, 265] width 193 height 27
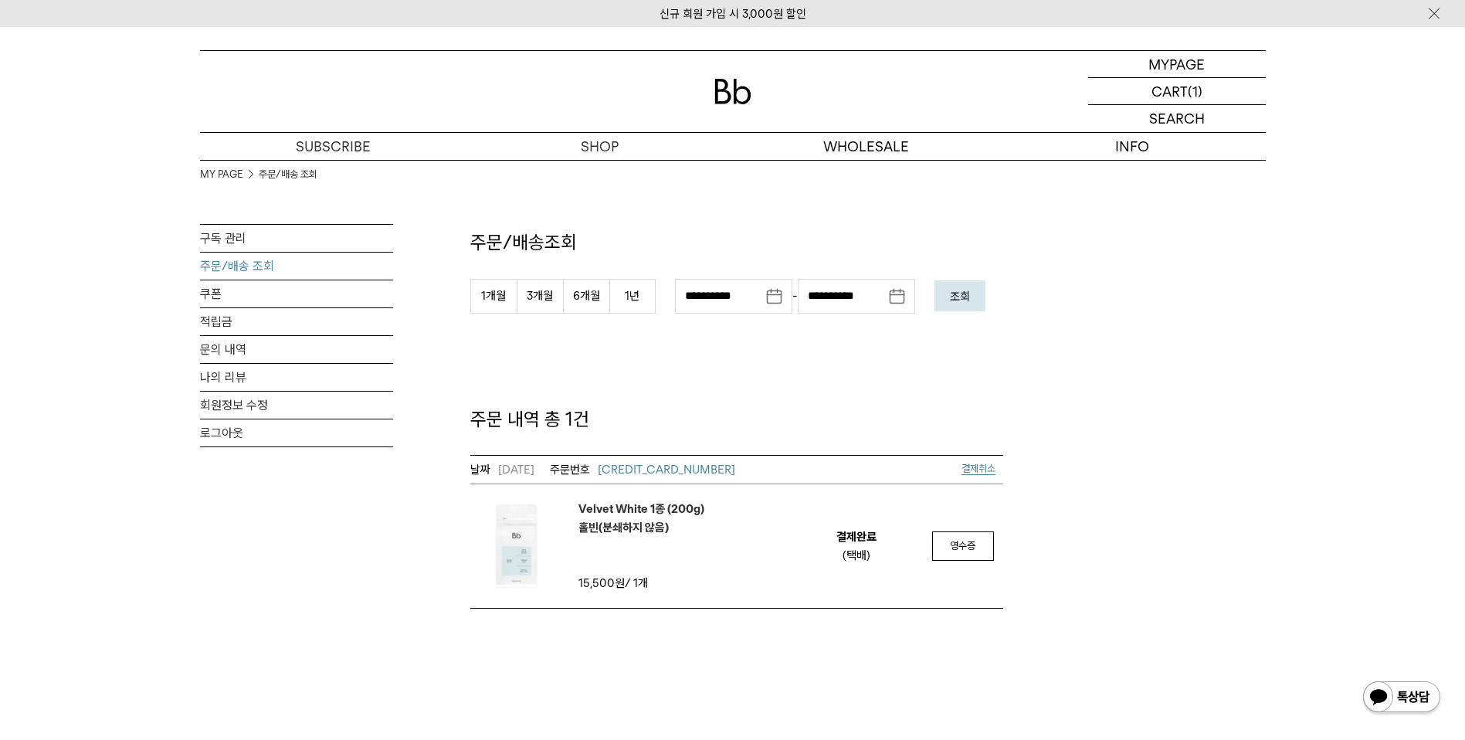
click at [606, 513] on em "Velvet White 1종 (200g) 홀빈(분쇄하지 않음)" at bounding box center [641, 517] width 126 height 37
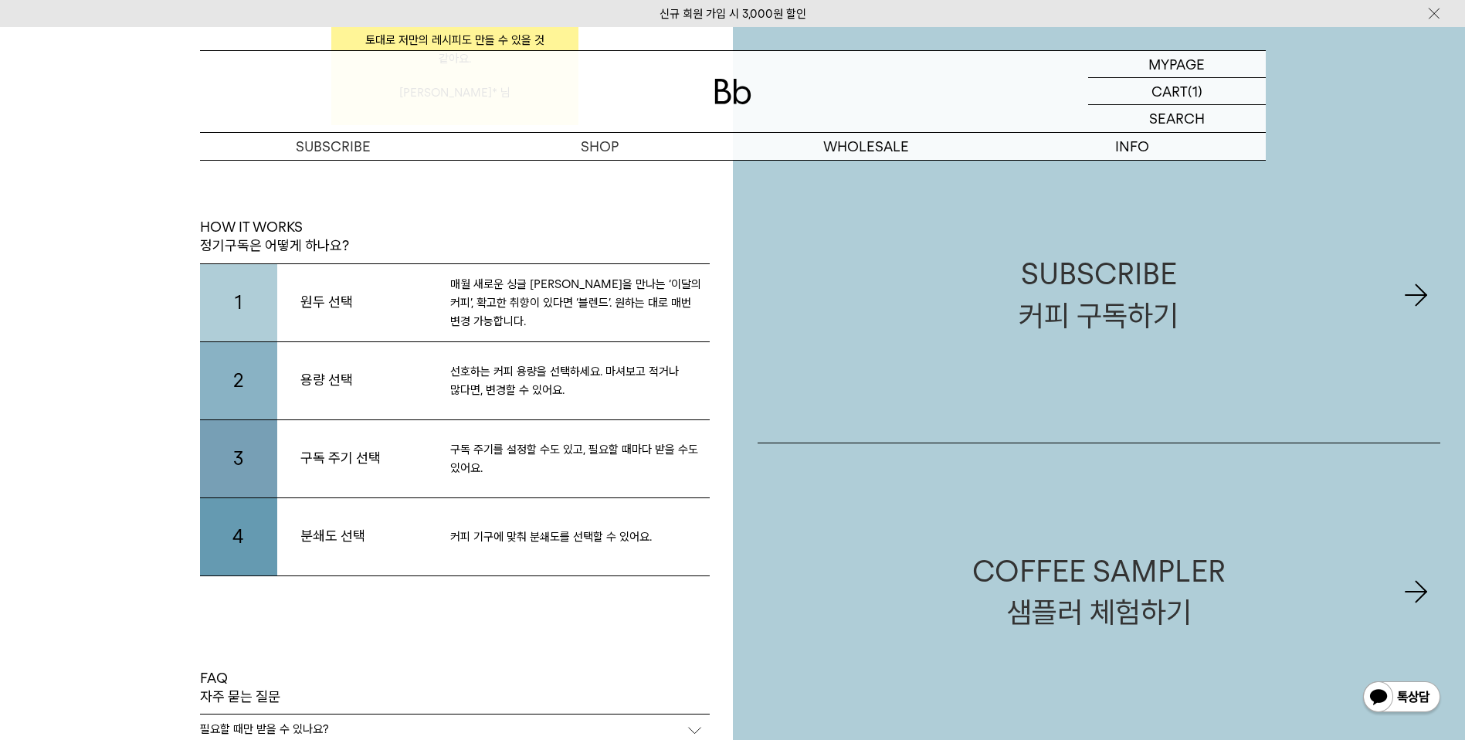
scroll to position [3139, 0]
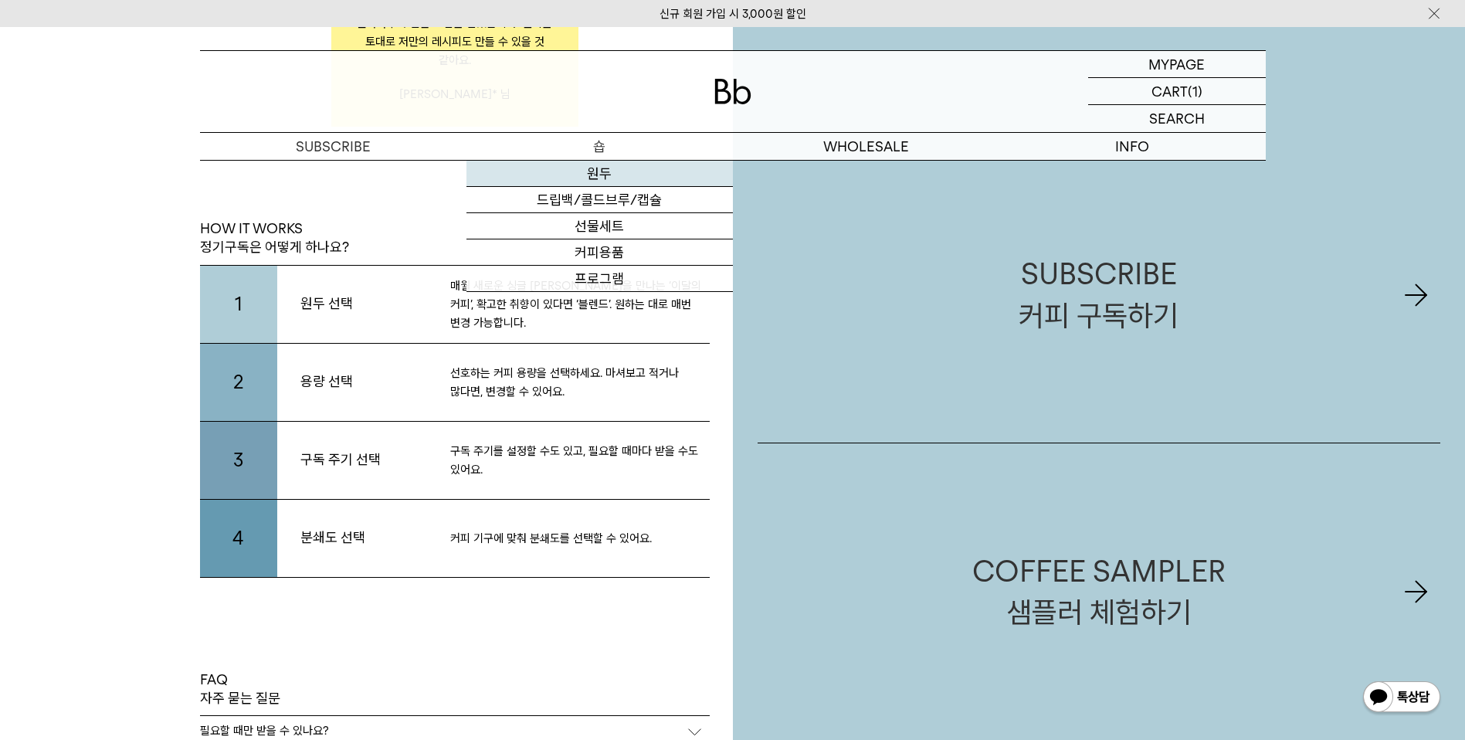
click at [608, 176] on link "원두" at bounding box center [599, 174] width 266 height 26
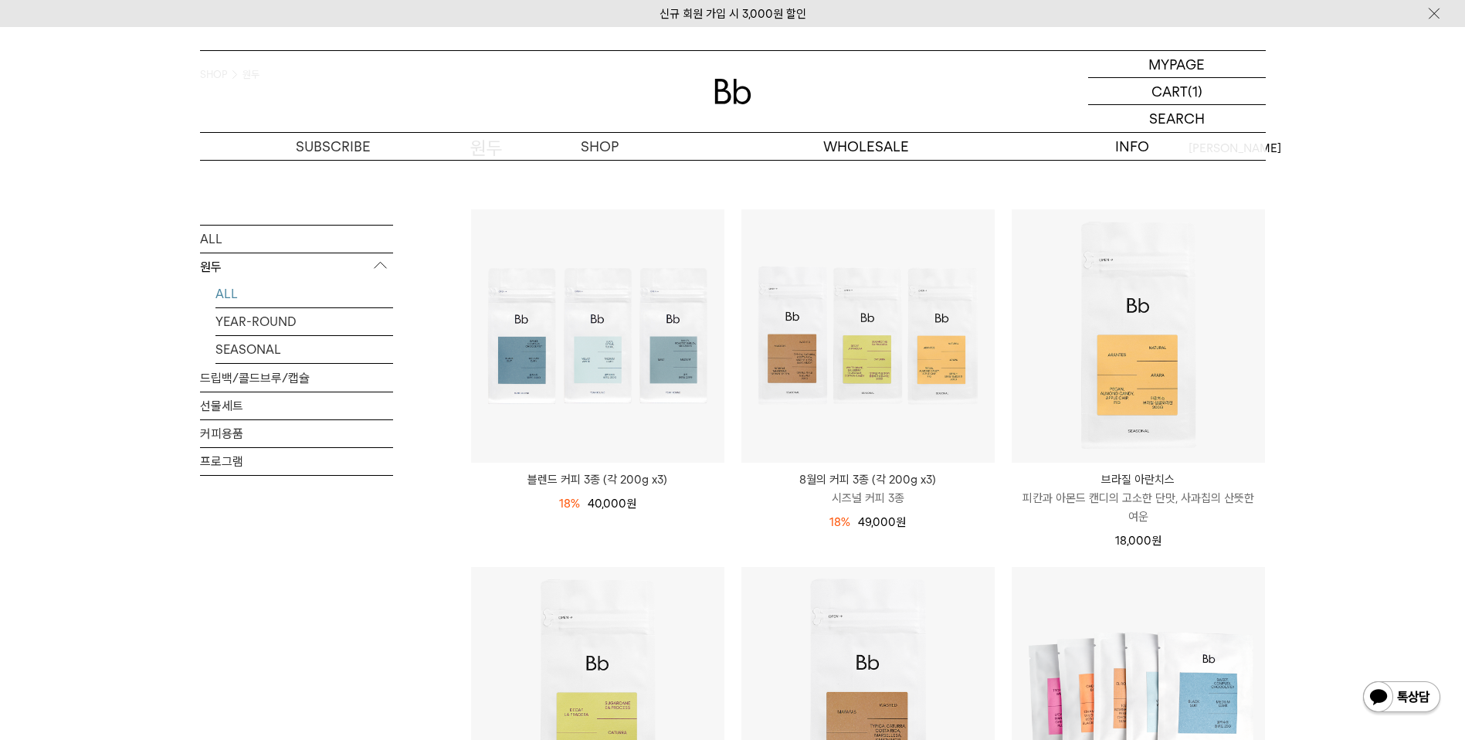
scroll to position [111, 0]
